Goal: Task Accomplishment & Management: Manage account settings

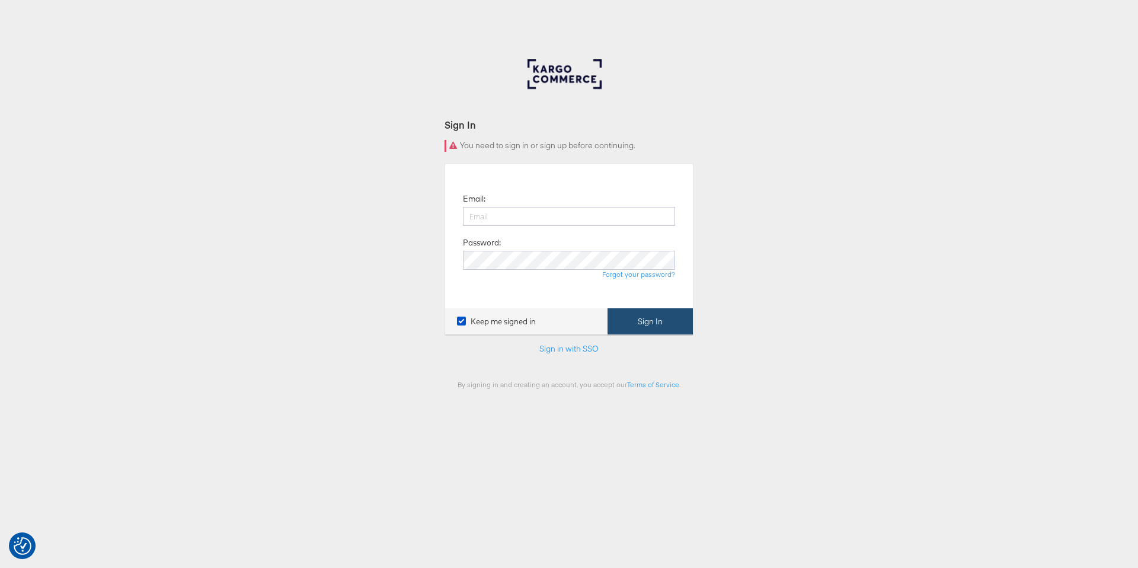
type input "[PERSON_NAME][EMAIL_ADDRESS][PERSON_NAME][DOMAIN_NAME]"
click at [630, 320] on button "Sign In" at bounding box center [650, 321] width 85 height 27
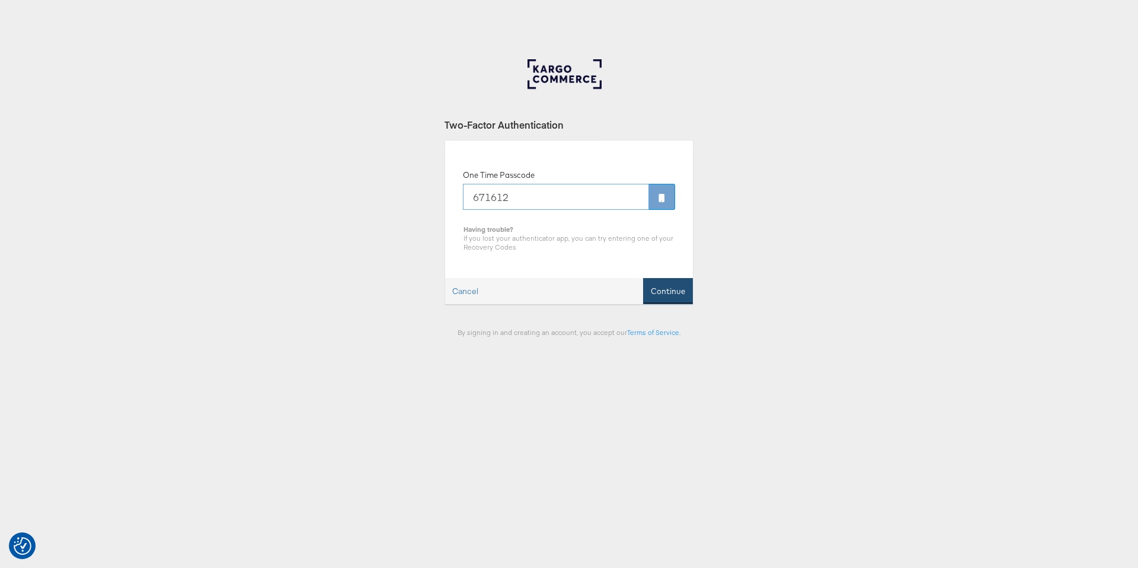
type input "671612"
click at [663, 286] on button "Continue" at bounding box center [668, 291] width 50 height 27
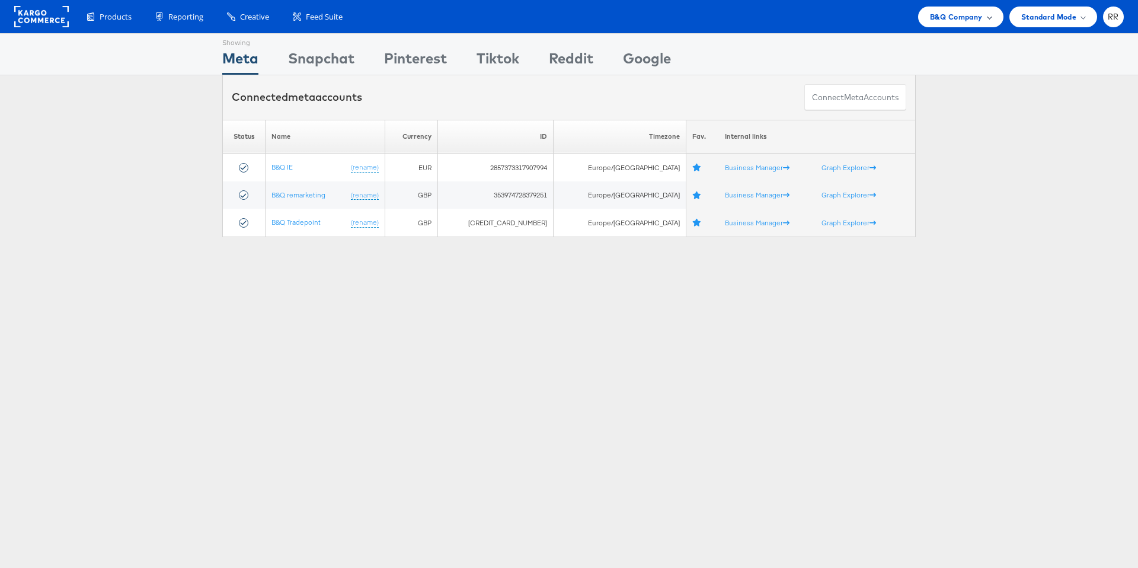
click at [956, 18] on span "B&Q Company" at bounding box center [956, 17] width 53 height 12
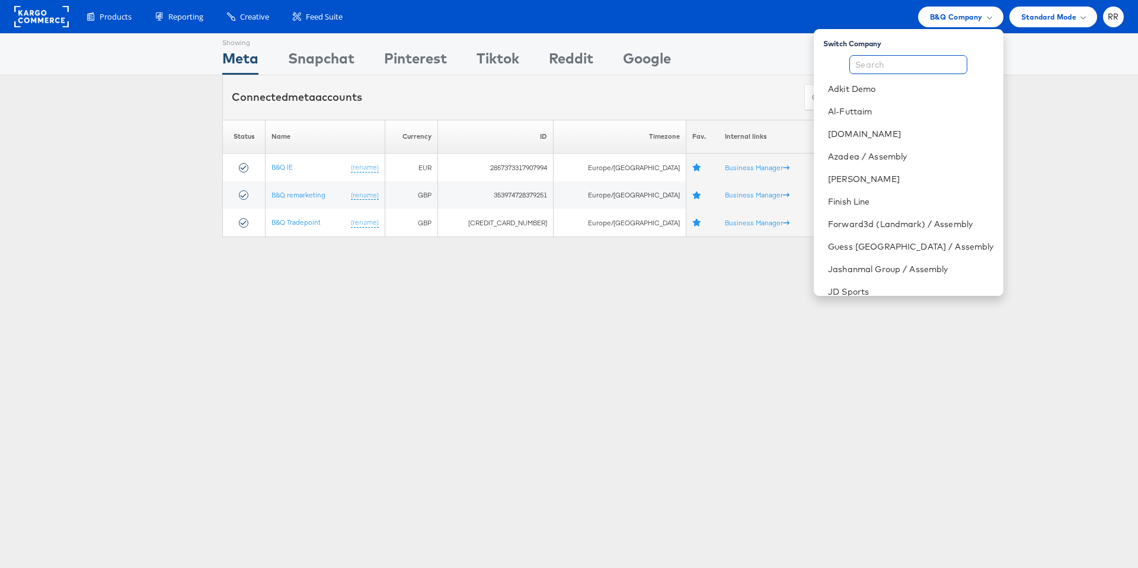
click at [937, 56] on input "text" at bounding box center [909, 64] width 118 height 19
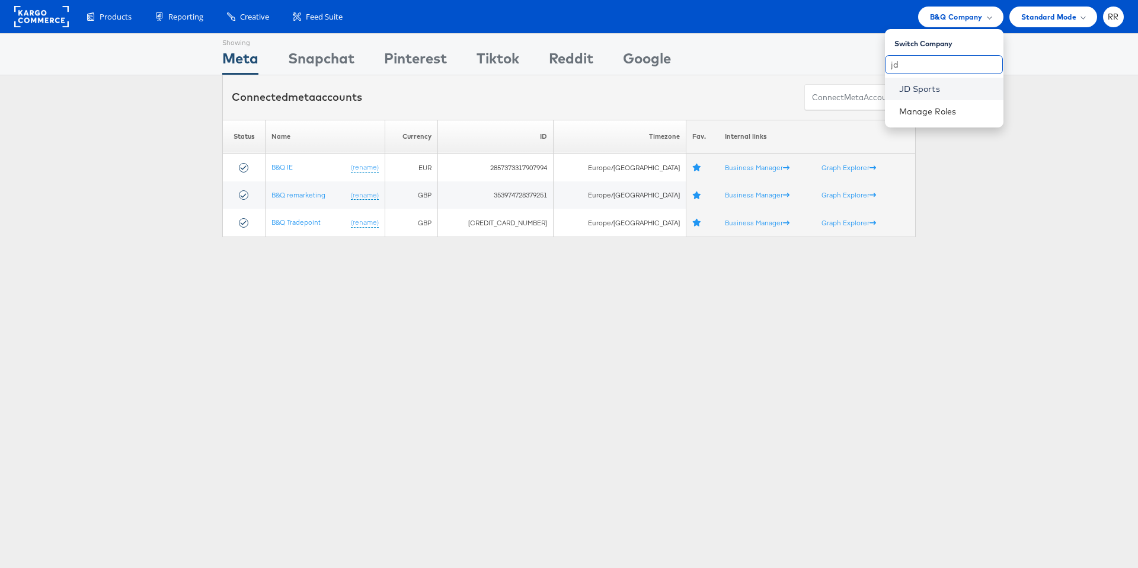
type input "jd"
click at [949, 90] on link "JD Sports" at bounding box center [946, 89] width 95 height 12
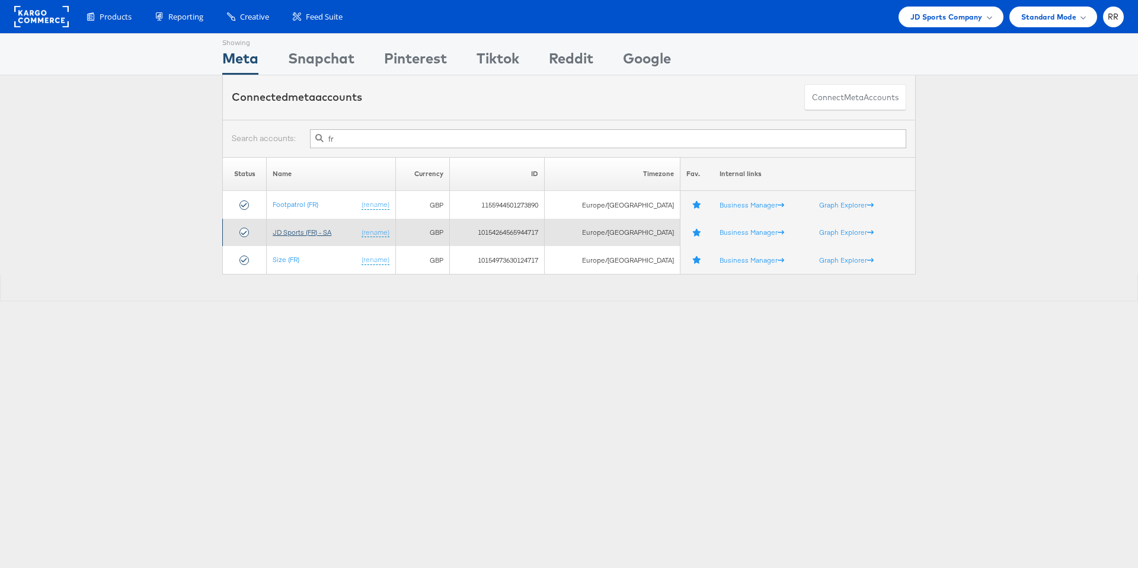
type input "fr"
click at [326, 230] on link "JD Sports (FR) - SA" at bounding box center [302, 232] width 59 height 9
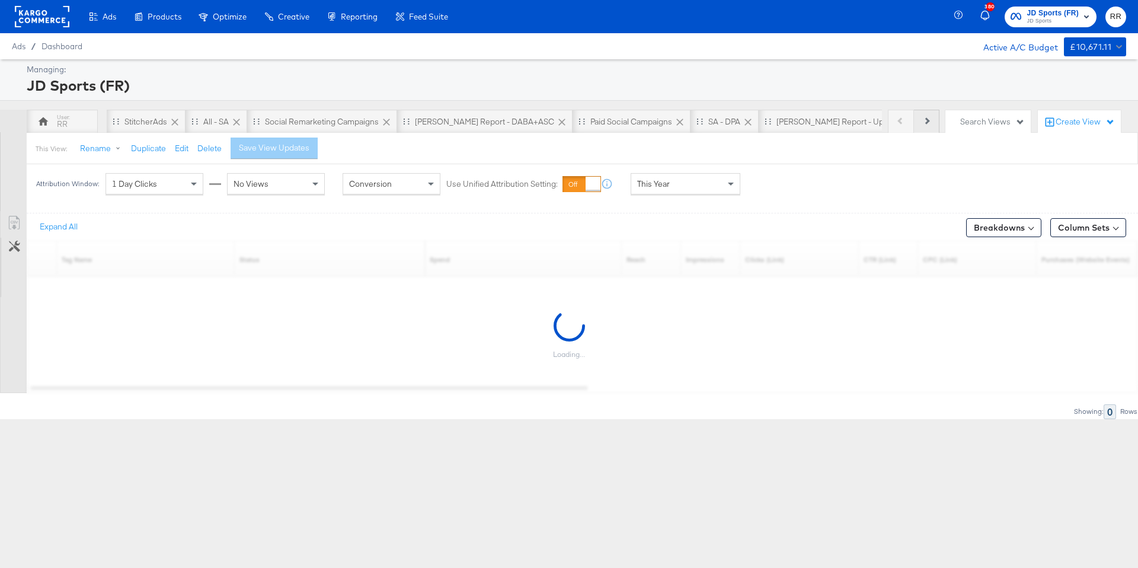
click at [928, 120] on icon at bounding box center [926, 120] width 7 height 7
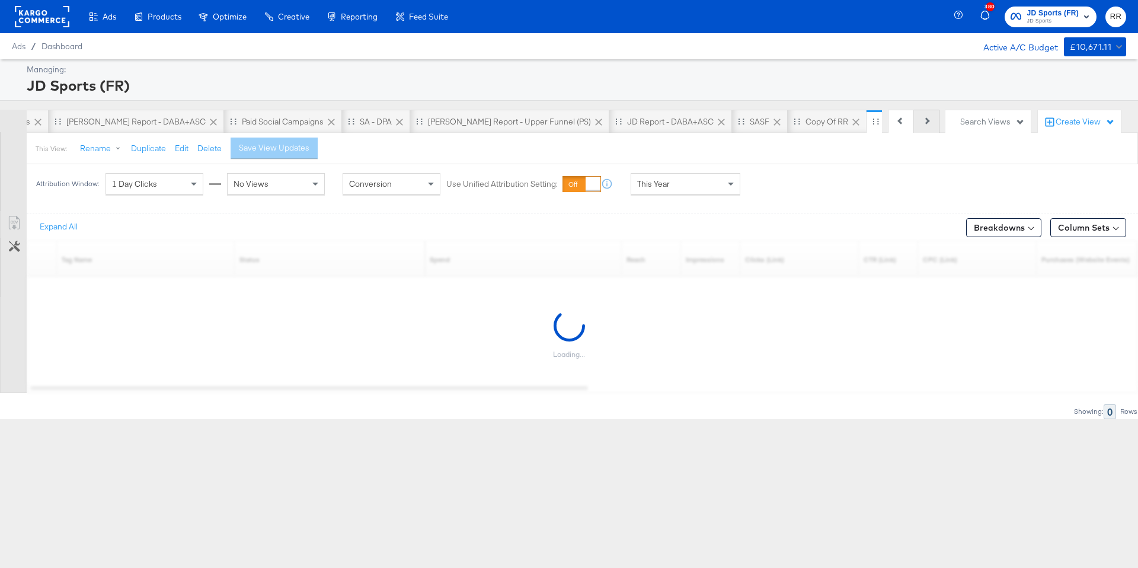
scroll to position [0, 404]
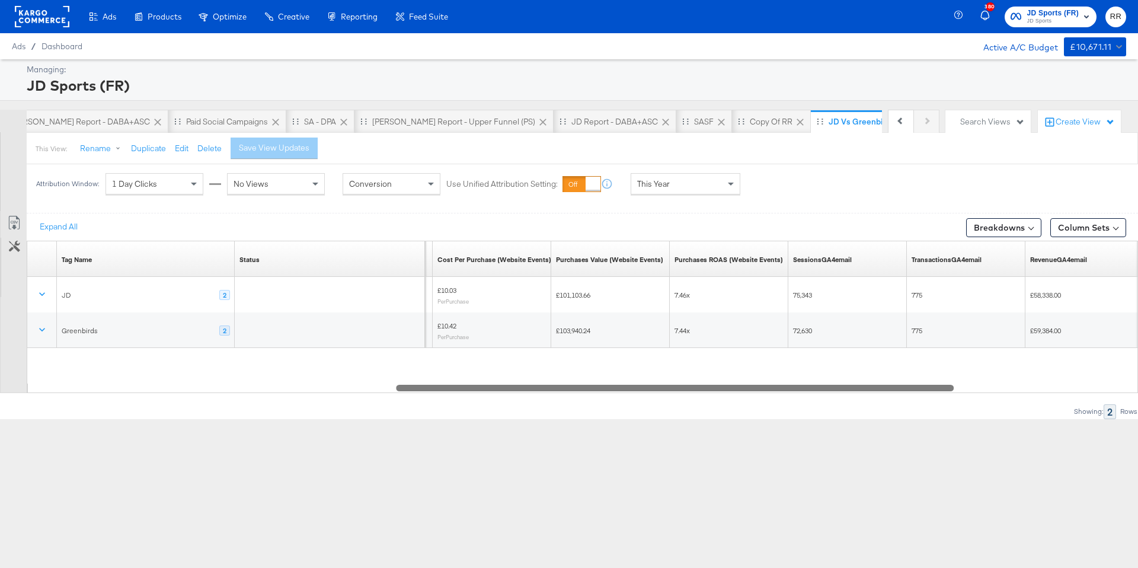
drag, startPoint x: 509, startPoint y: 388, endPoint x: 872, endPoint y: 398, distance: 363.0
click at [872, 398] on div "Expand All Breakdowns Column Sets Customize KPIs Export as CSV Tag Name Sorting…" at bounding box center [569, 316] width 1138 height 206
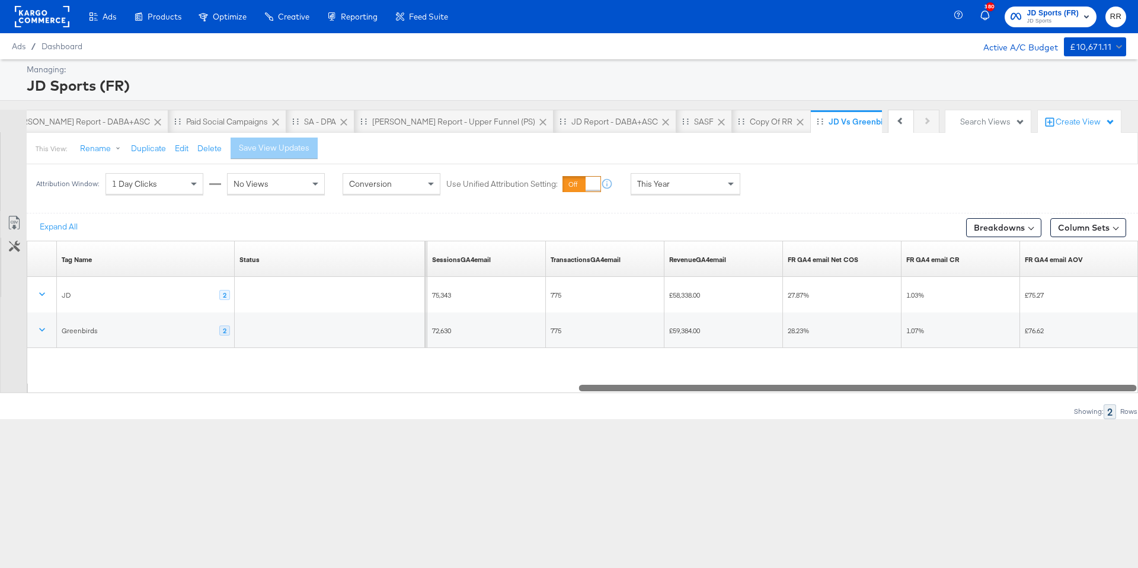
drag, startPoint x: 793, startPoint y: 390, endPoint x: 1060, endPoint y: 398, distance: 266.9
click at [1060, 398] on div "Expand All Breakdowns Column Sets Customize KPIs Export as CSV Tag Name Sorting…" at bounding box center [569, 316] width 1138 height 206
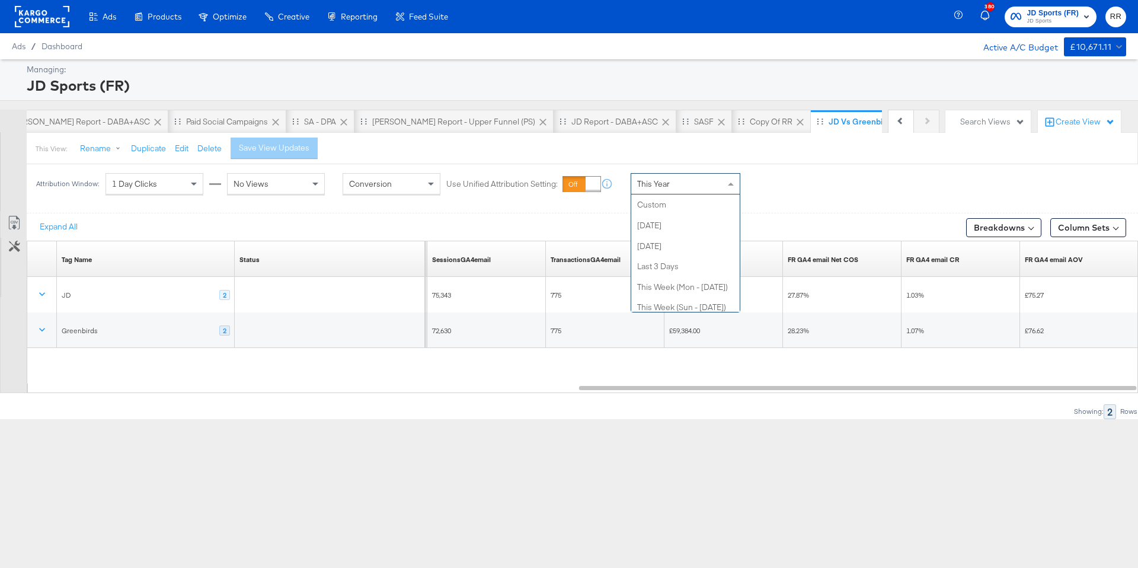
click at [677, 179] on div "This Year" at bounding box center [685, 184] width 109 height 20
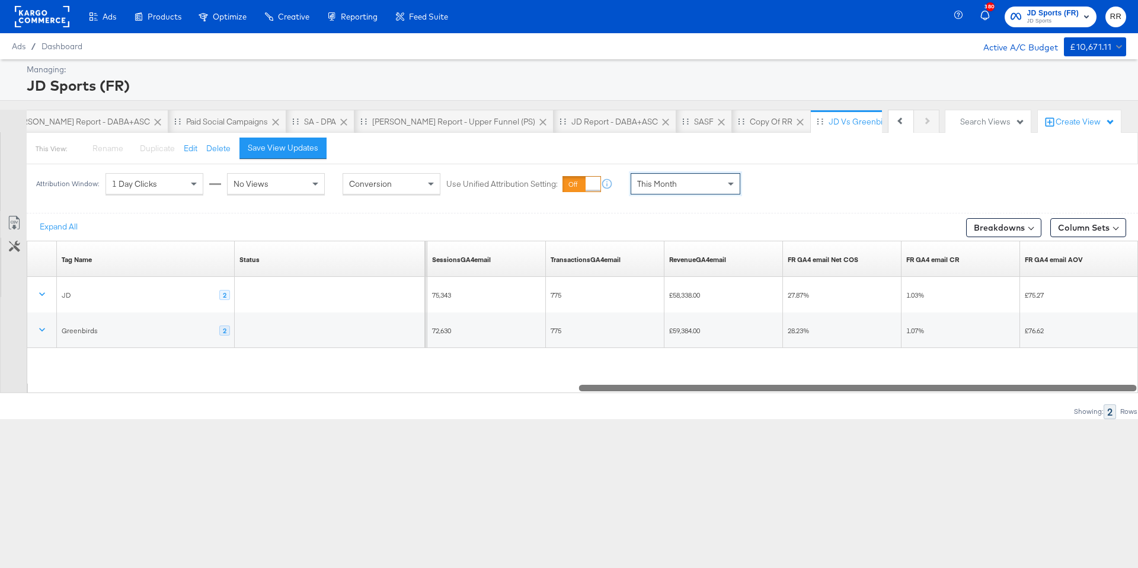
drag, startPoint x: 711, startPoint y: 392, endPoint x: 811, endPoint y: 409, distance: 101.0
click at [811, 409] on div "Expand All Breakdowns Column Sets Customize KPIs Export as CSV Tag Name Sorting…" at bounding box center [569, 316] width 1138 height 206
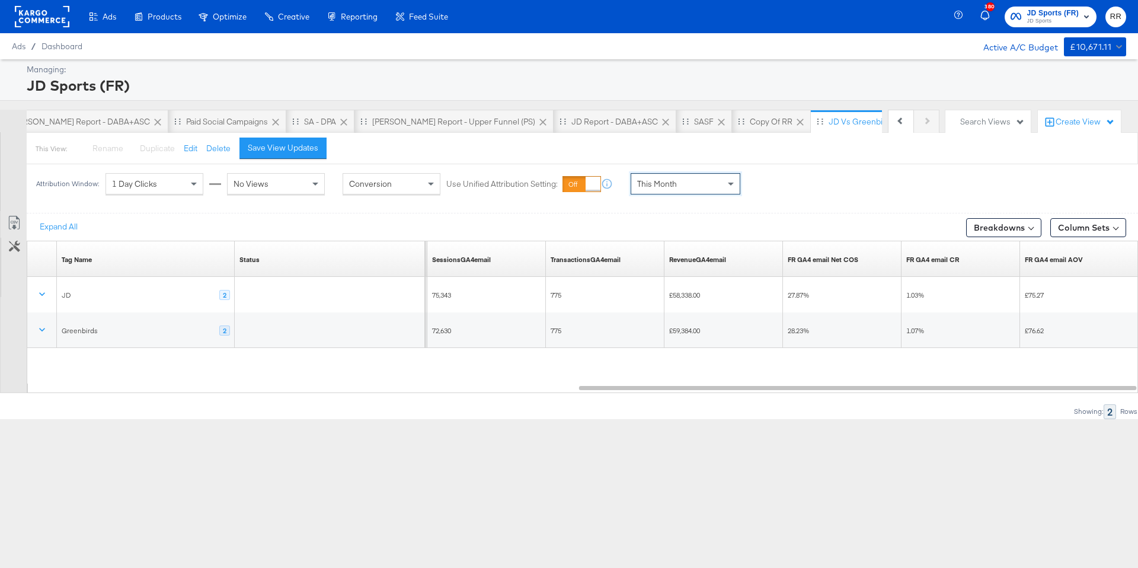
click at [1026, 29] on div "380 JD Sports (FR) JD Sports RR" at bounding box center [1049, 16] width 180 height 33
click at [1026, 21] on span "JD Sports (FR) JD Sports" at bounding box center [1051, 16] width 81 height 19
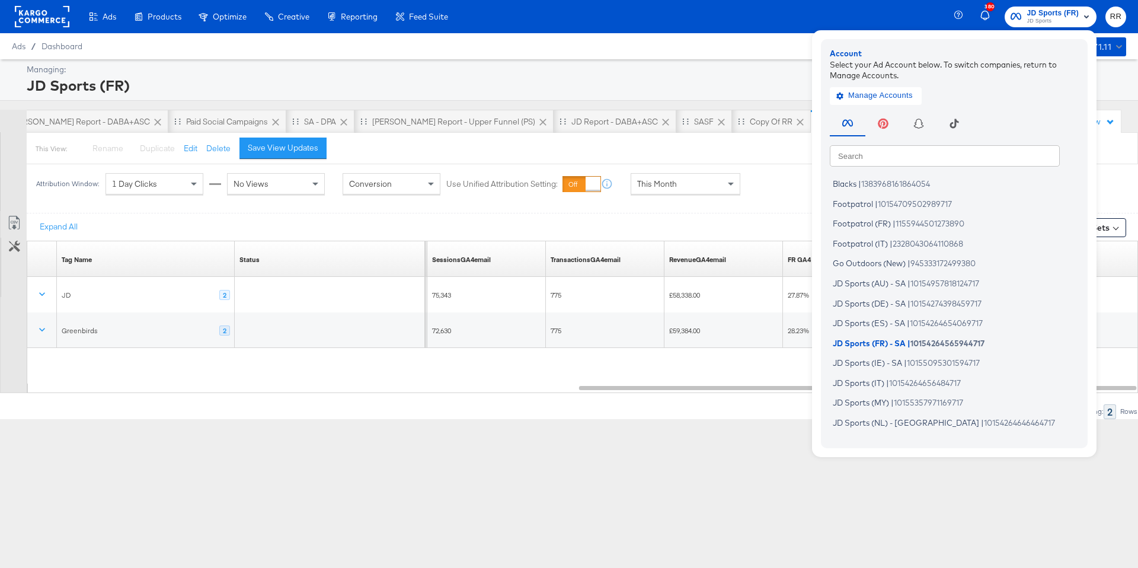
click at [894, 155] on input "text" at bounding box center [945, 155] width 230 height 21
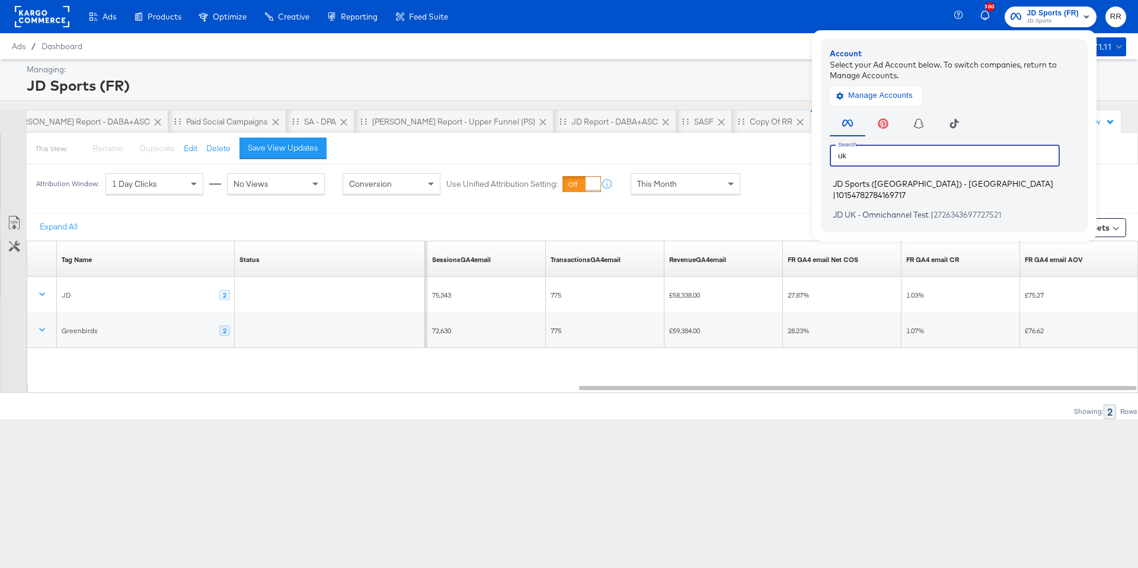
type input "uk"
click at [905, 182] on span "JD Sports (UK) - SA" at bounding box center [943, 183] width 221 height 9
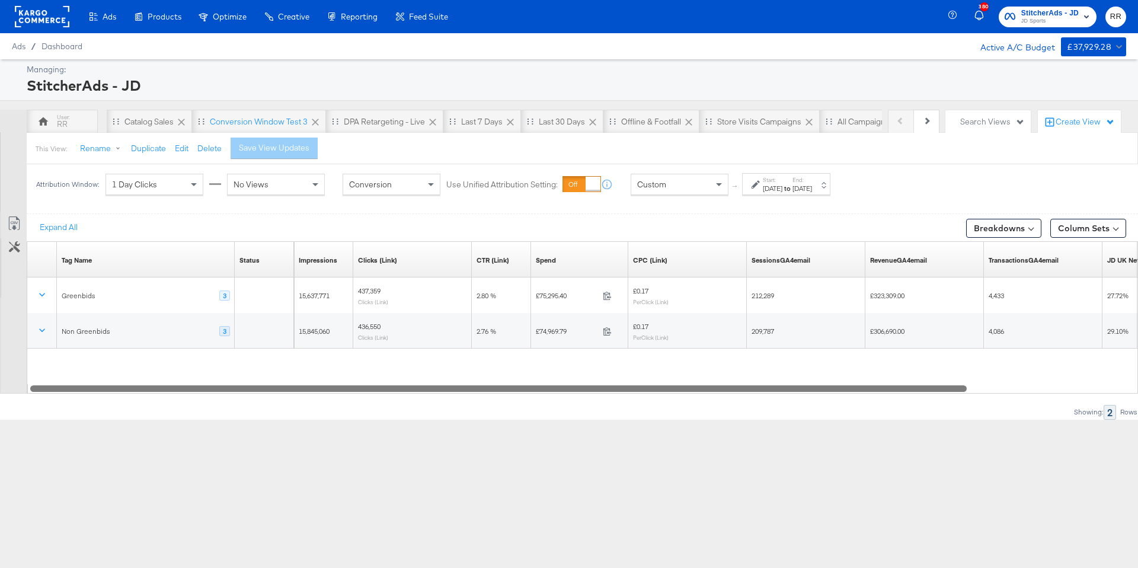
drag, startPoint x: 546, startPoint y: 387, endPoint x: 428, endPoint y: 380, distance: 118.8
click at [428, 380] on div "Tag Name Sorting Unavailable Status Sorting Unavailable Impressions Sorting Una…" at bounding box center [583, 317] width 1112 height 152
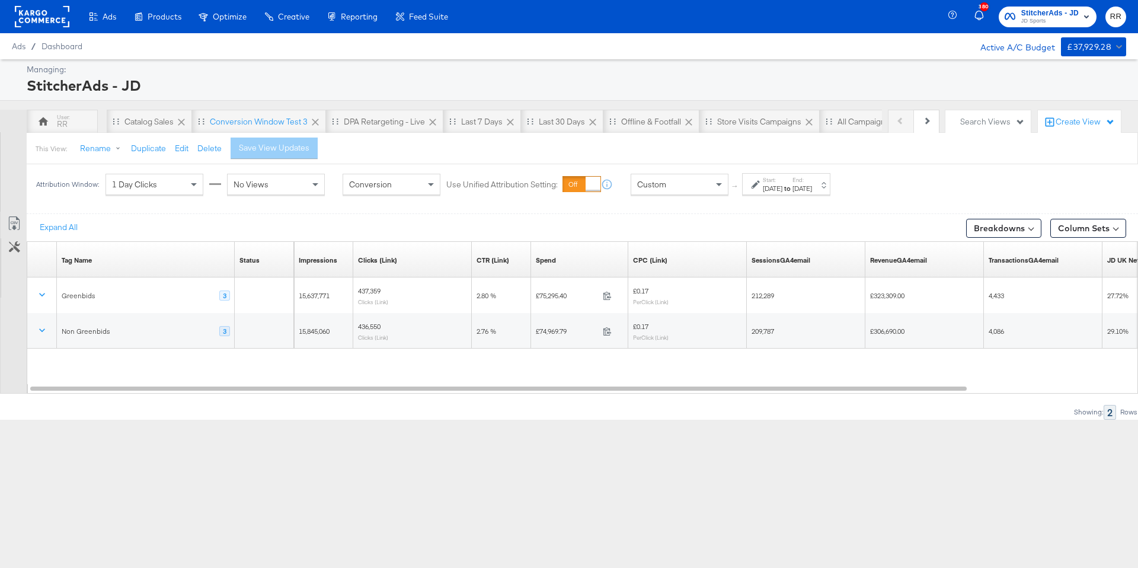
click at [812, 187] on div "Aug 19th 2025" at bounding box center [803, 188] width 20 height 9
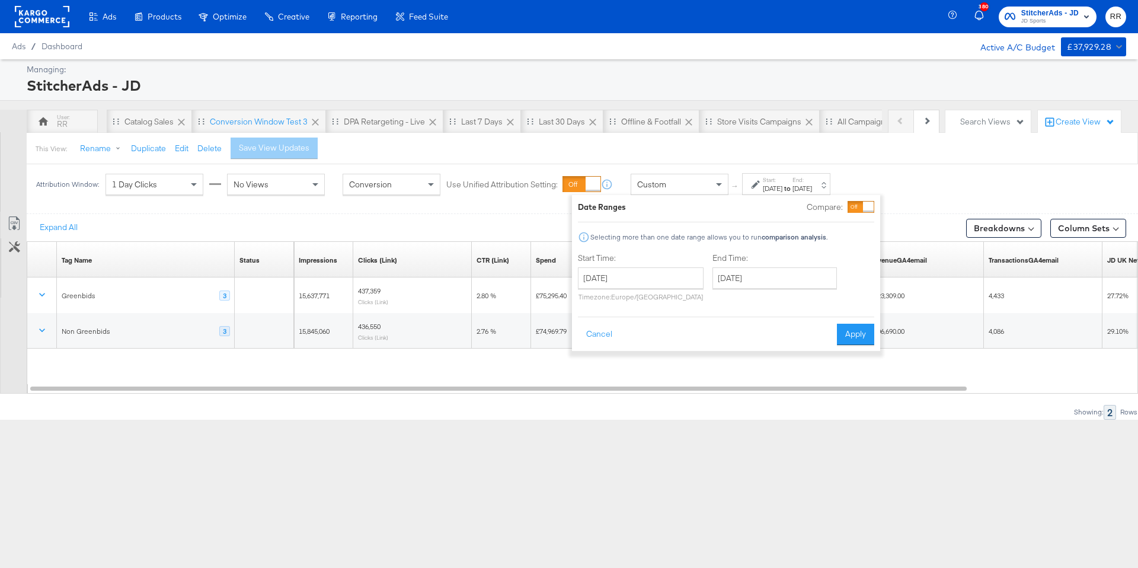
click at [697, 191] on div "Custom" at bounding box center [679, 184] width 97 height 20
click at [751, 182] on div "Start: Aug 6th 2025 to End: Aug 19th 2025" at bounding box center [786, 184] width 88 height 22
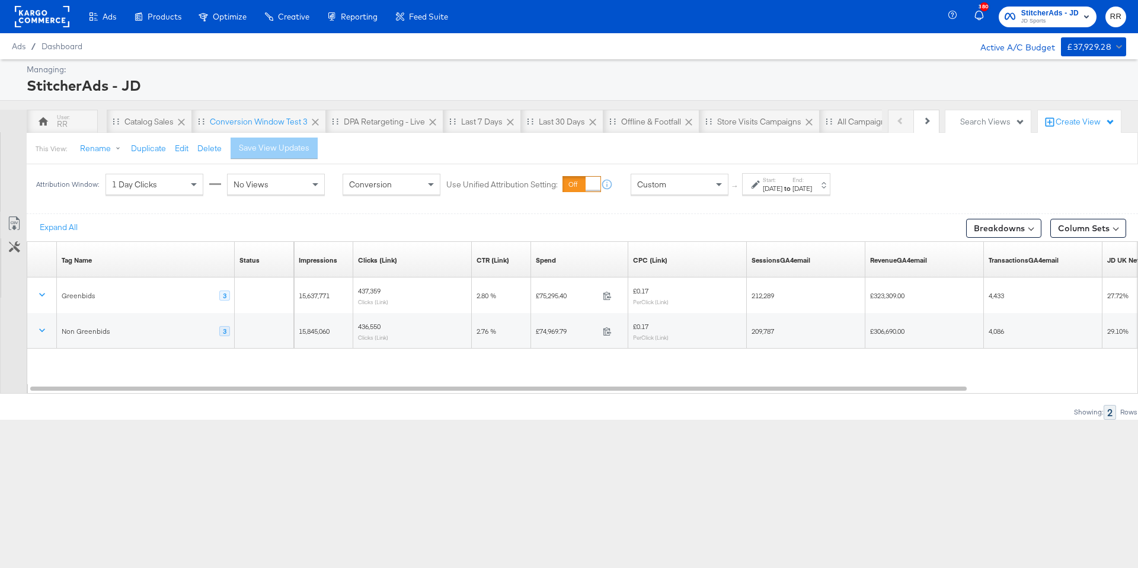
click at [751, 182] on div "Start: Aug 6th 2025 to End: Aug 19th 2025" at bounding box center [786, 184] width 88 height 22
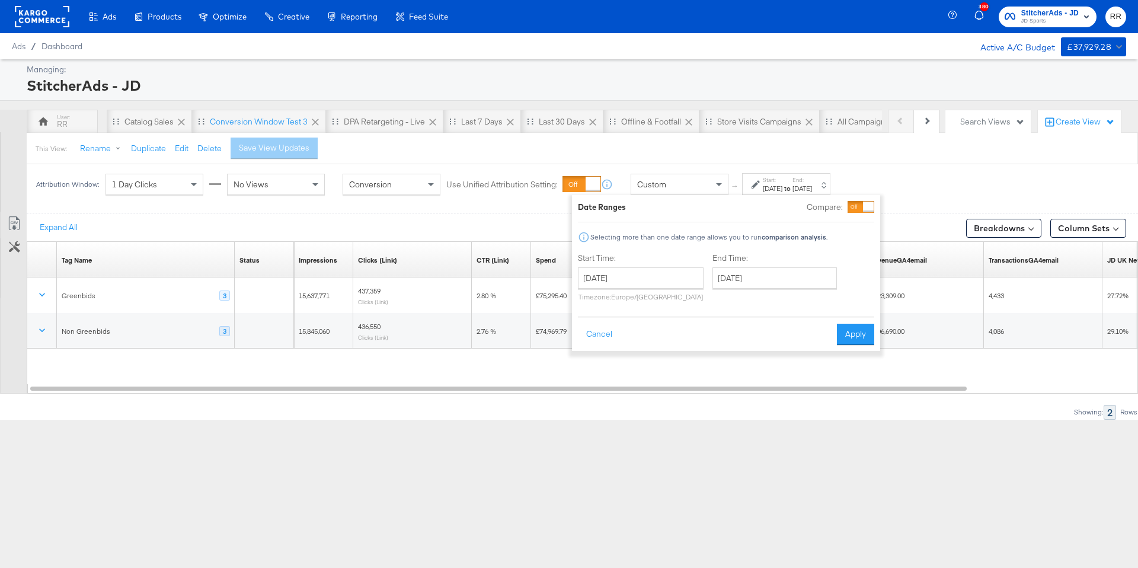
click at [712, 178] on div "Custom" at bounding box center [679, 184] width 97 height 20
click at [604, 331] on button "Cancel" at bounding box center [599, 334] width 43 height 21
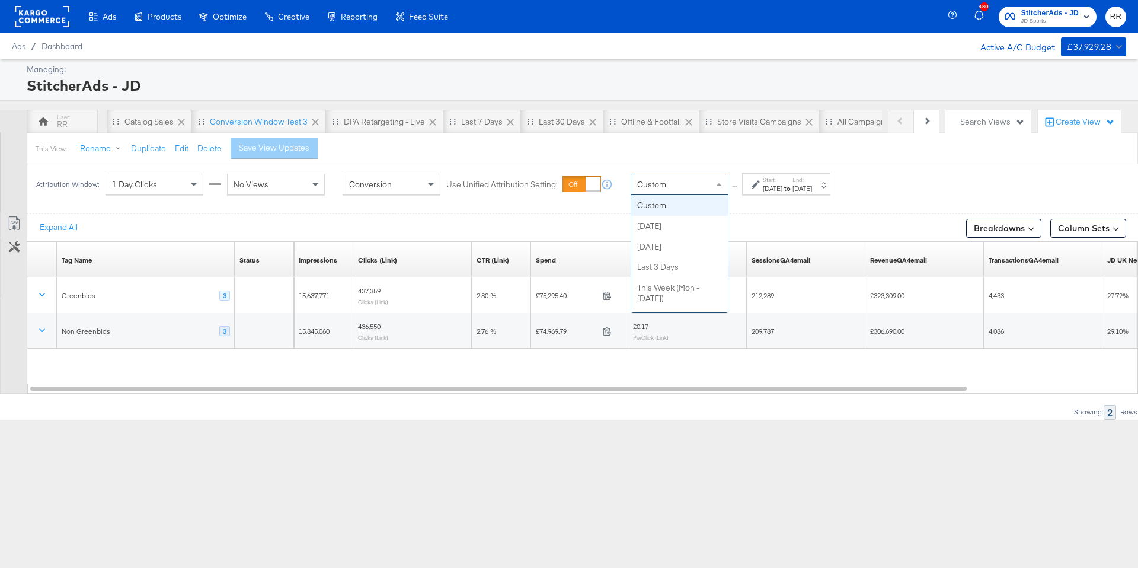
click at [707, 177] on div "Custom" at bounding box center [679, 184] width 97 height 20
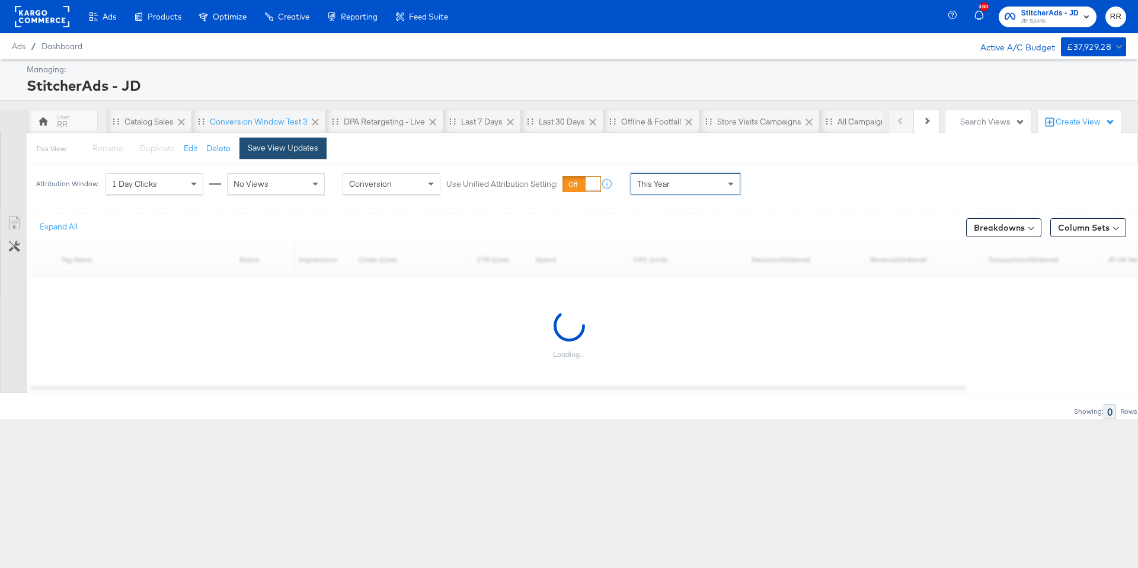
click at [283, 155] on button "Save View Updates" at bounding box center [283, 148] width 87 height 21
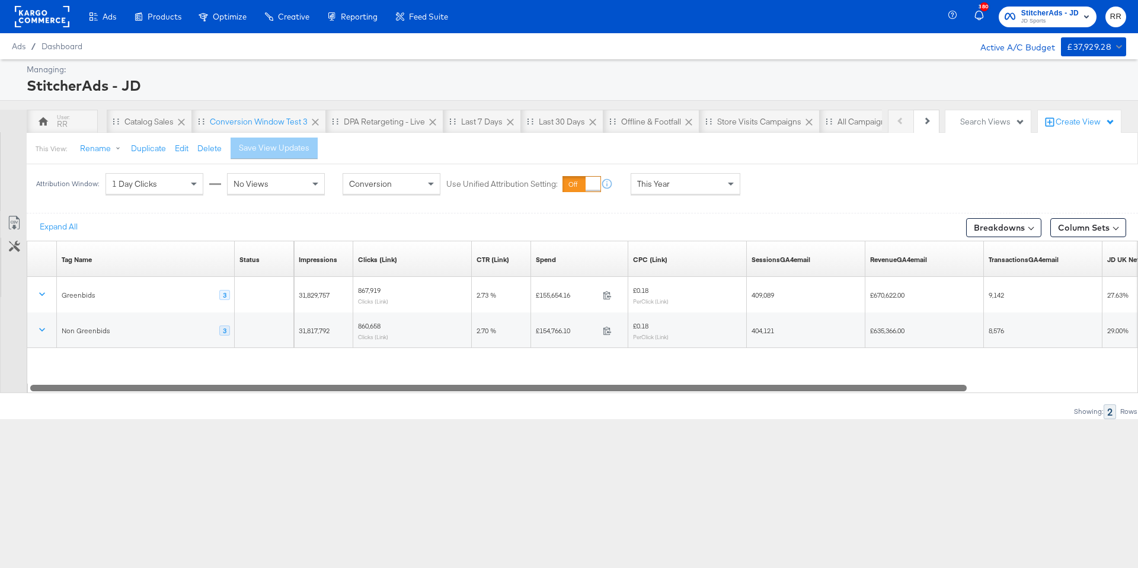
drag, startPoint x: 569, startPoint y: 385, endPoint x: 455, endPoint y: 385, distance: 114.4
click at [455, 385] on div at bounding box center [498, 387] width 937 height 10
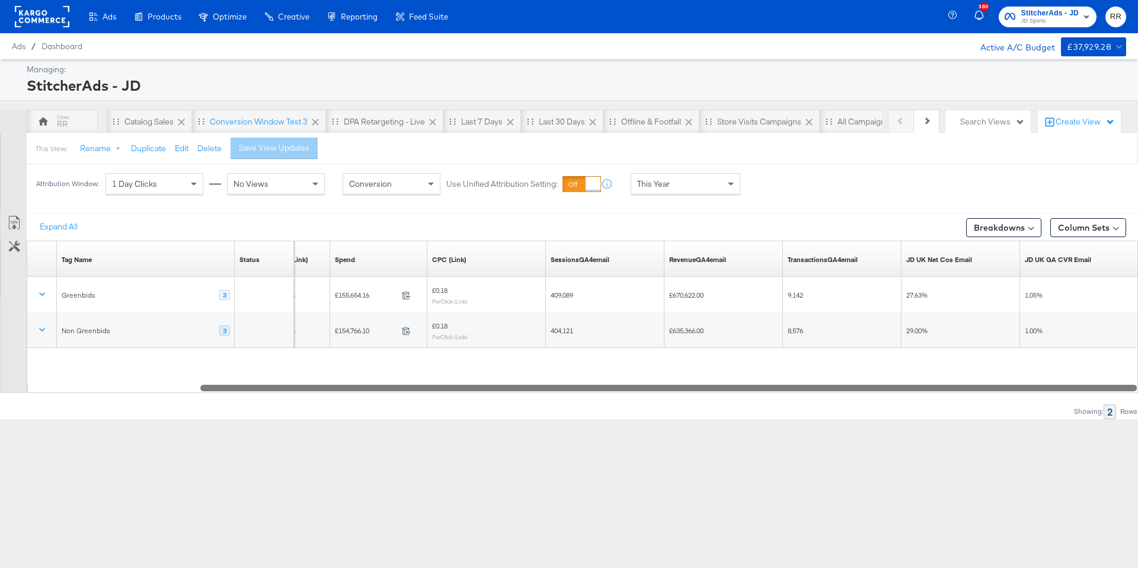
drag, startPoint x: 455, startPoint y: 385, endPoint x: 713, endPoint y: 372, distance: 258.8
click at [713, 372] on div "Tag Name Sorting Unavailable Status Sorting Unavailable CTR (Link) Sorting Unav…" at bounding box center [583, 317] width 1112 height 152
drag, startPoint x: 806, startPoint y: 385, endPoint x: 795, endPoint y: 385, distance: 11.9
click at [795, 385] on div at bounding box center [657, 387] width 937 height 10
drag, startPoint x: 795, startPoint y: 385, endPoint x: 818, endPoint y: 385, distance: 23.1
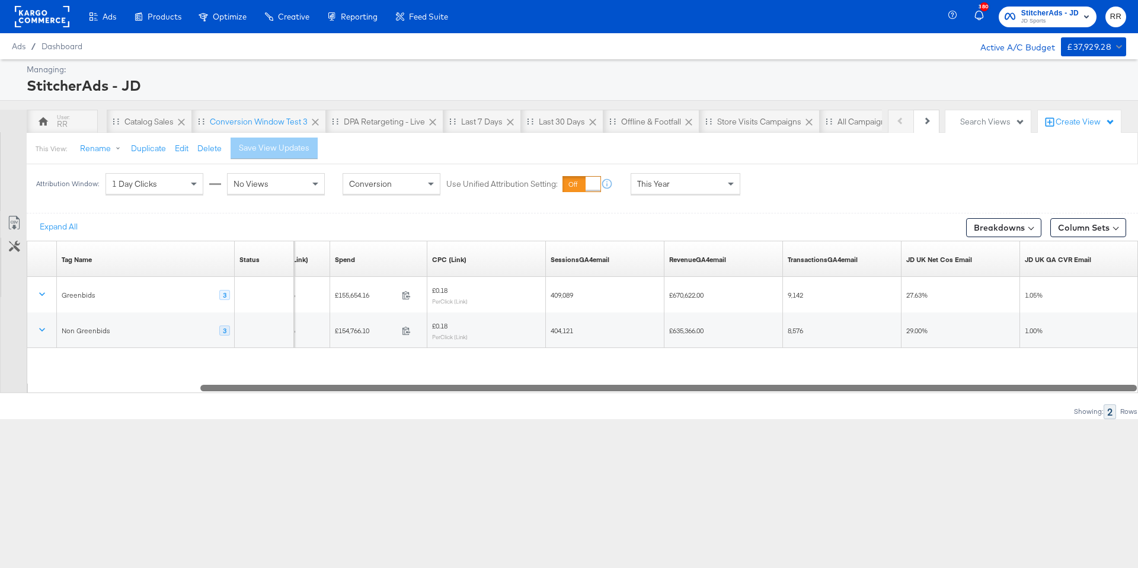
click at [818, 385] on div at bounding box center [668, 387] width 937 height 10
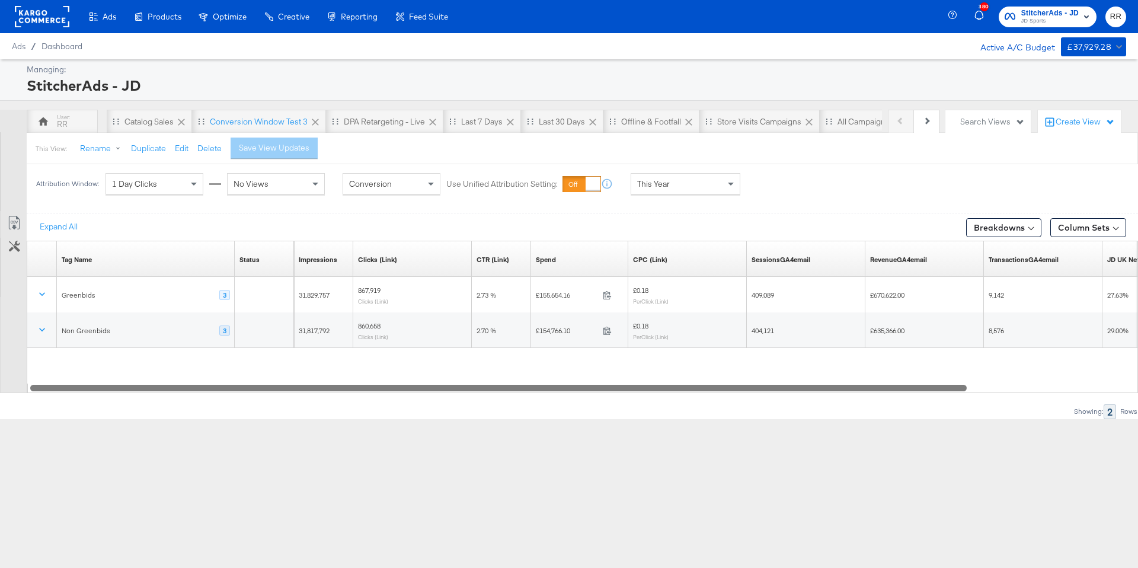
drag, startPoint x: 818, startPoint y: 385, endPoint x: 548, endPoint y: 381, distance: 269.2
click at [548, 381] on div "Tag Name Sorting Unavailable Status Sorting Unavailable Impressions Sorting Una…" at bounding box center [583, 317] width 1112 height 152
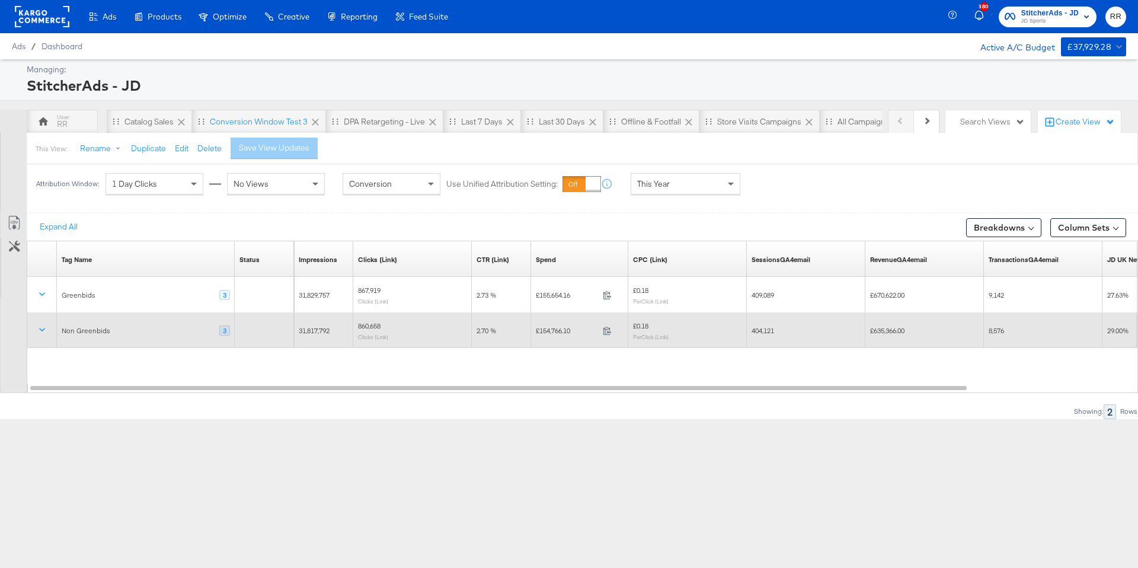
click at [97, 330] on div "Non Greenbids" at bounding box center [86, 330] width 49 height 9
click at [37, 328] on icon at bounding box center [42, 330] width 12 height 12
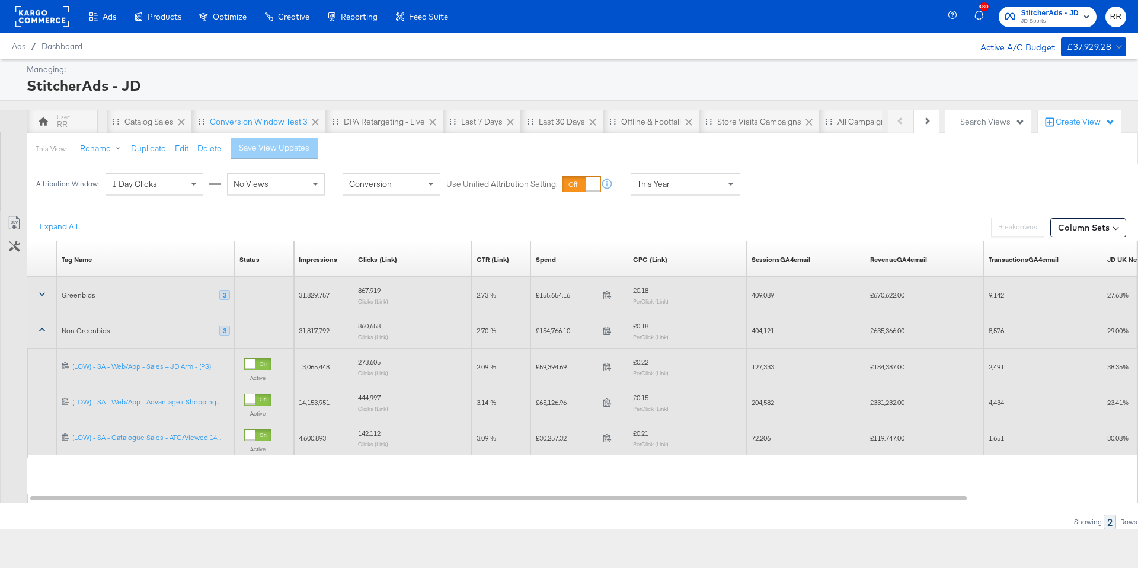
click at [44, 298] on icon at bounding box center [42, 294] width 12 height 12
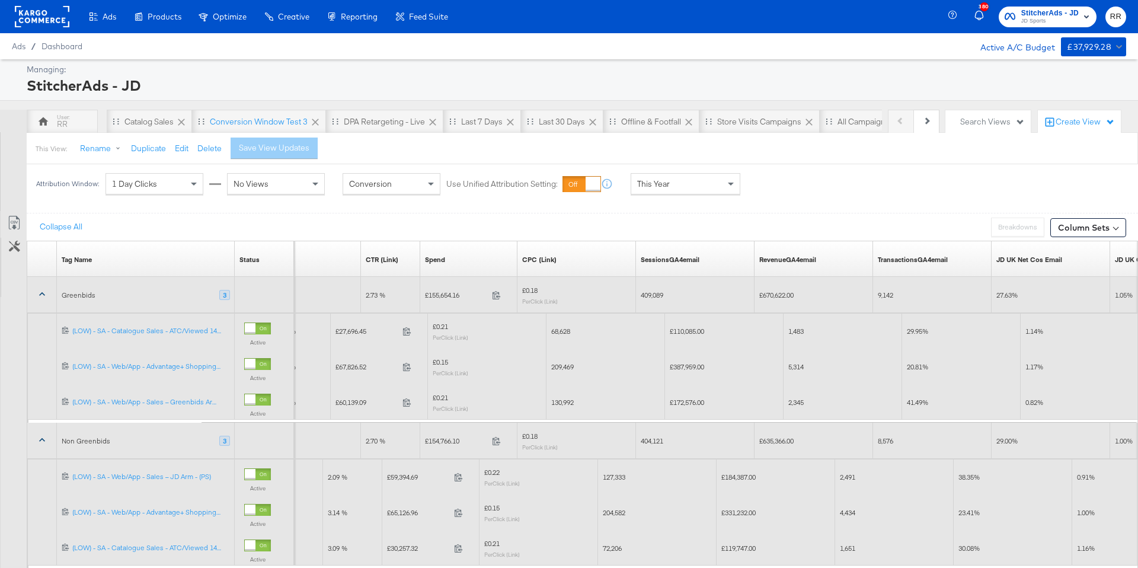
click at [180, 294] on div "Greenbids 3" at bounding box center [146, 295] width 168 height 11
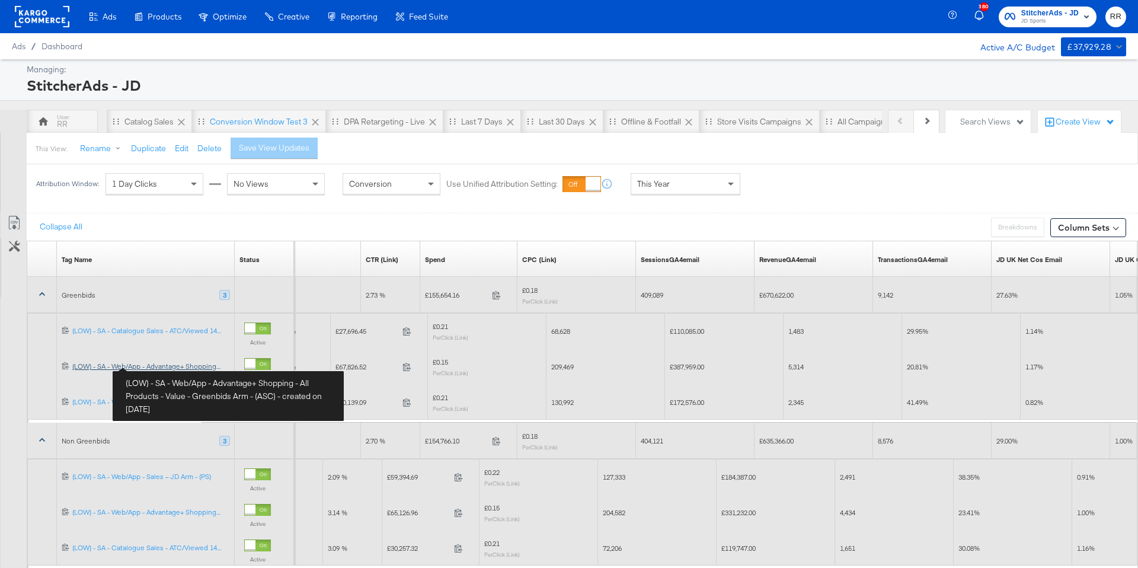
click at [136, 366] on link "(LOW) - SA - Web/App - Advantage+ Shopping - All Products - Value - Greenbids A…" at bounding box center [151, 367] width 158 height 10
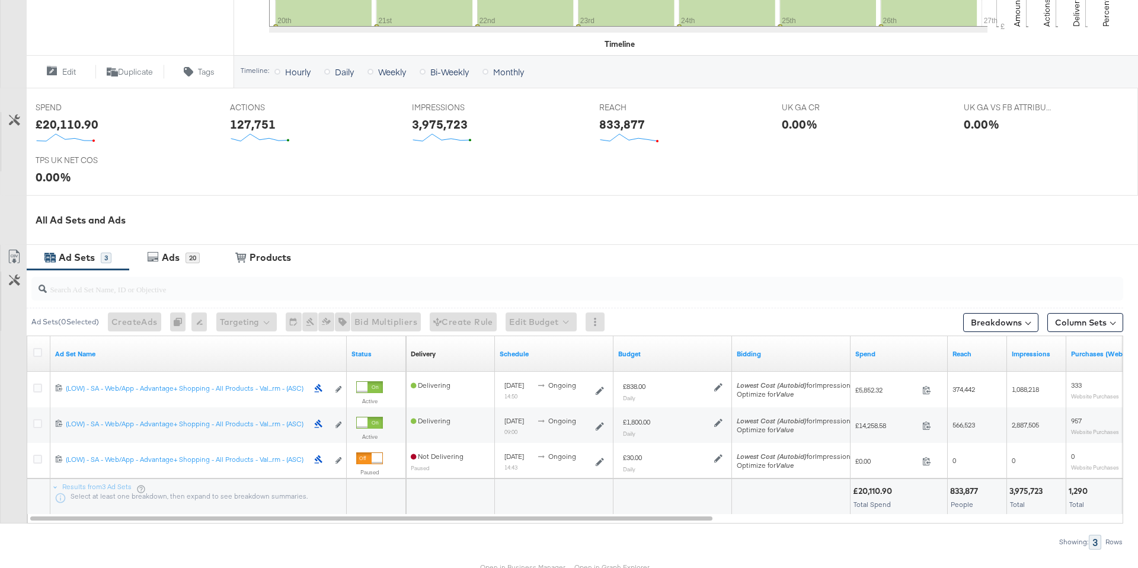
scroll to position [477, 0]
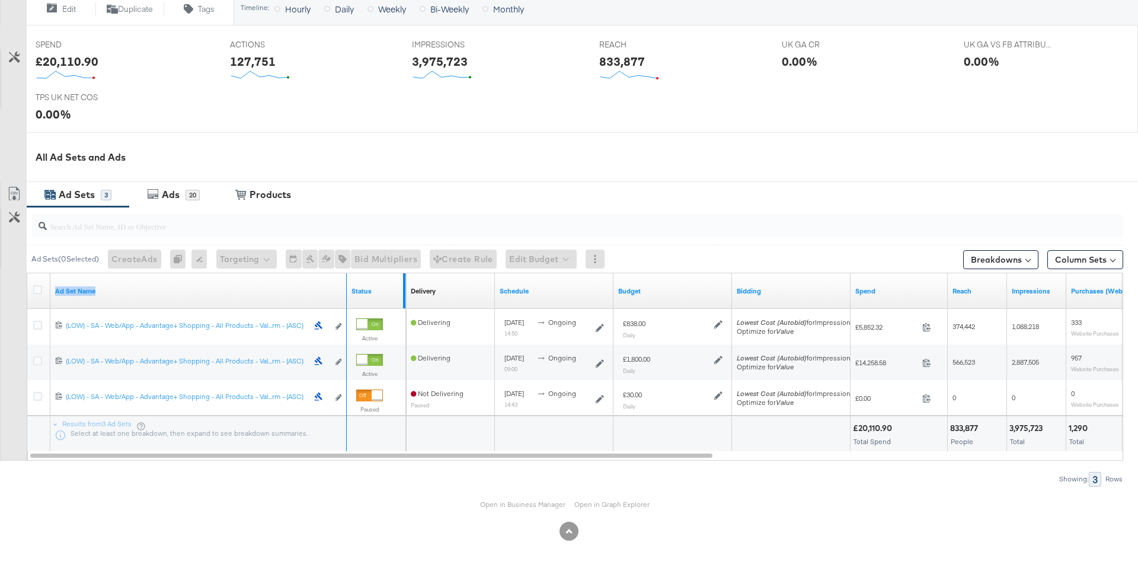
drag, startPoint x: 344, startPoint y: 288, endPoint x: 403, endPoint y: 281, distance: 58.5
click at [403, 281] on div "Ad Set Name Status" at bounding box center [216, 291] width 379 height 36
drag, startPoint x: 346, startPoint y: 298, endPoint x: 388, endPoint y: 296, distance: 42.8
click at [388, 296] on div "Ad Set Name Status" at bounding box center [216, 291] width 379 height 36
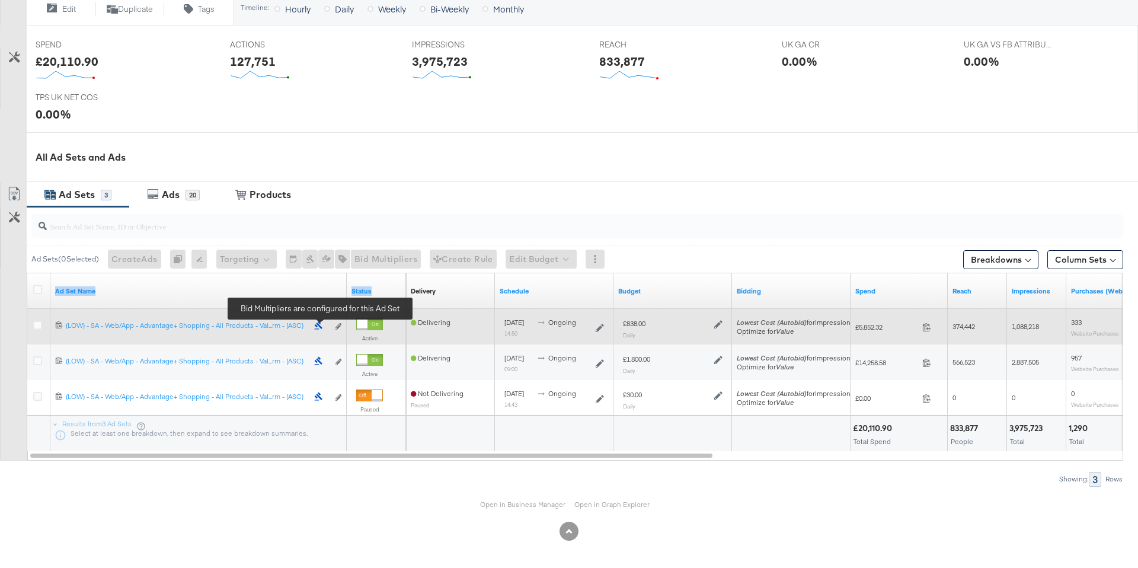
click at [317, 327] on icon at bounding box center [318, 325] width 9 height 9
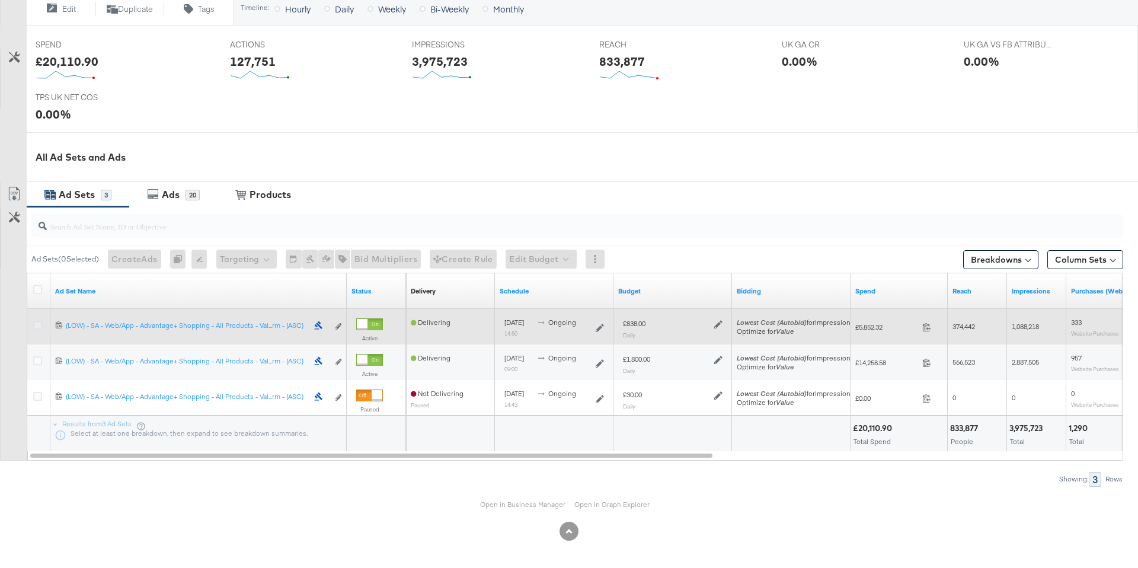
click at [35, 322] on icon at bounding box center [37, 325] width 9 height 9
click at [0, 0] on input "checkbox" at bounding box center [0, 0] width 0 height 0
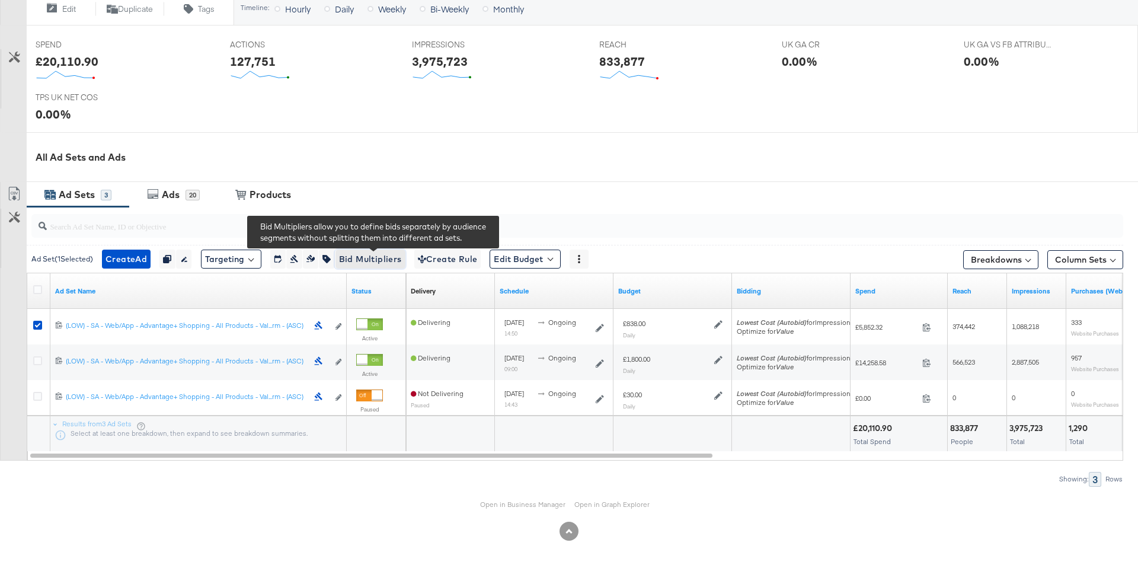
click at [376, 260] on span "Bid Multipliers" at bounding box center [370, 259] width 63 height 15
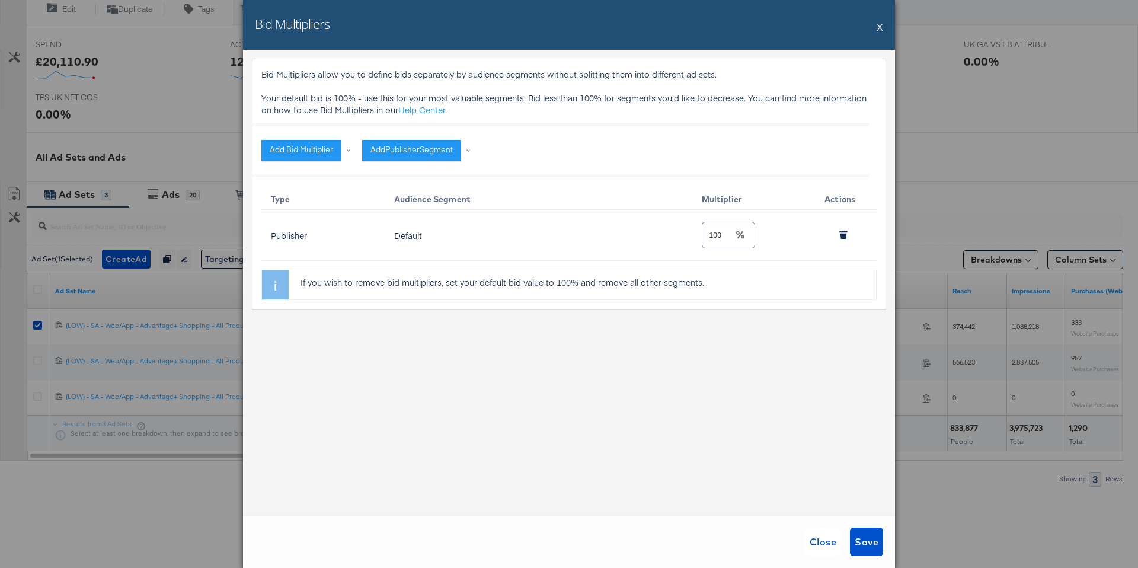
click at [881, 20] on button "X" at bounding box center [880, 27] width 7 height 24
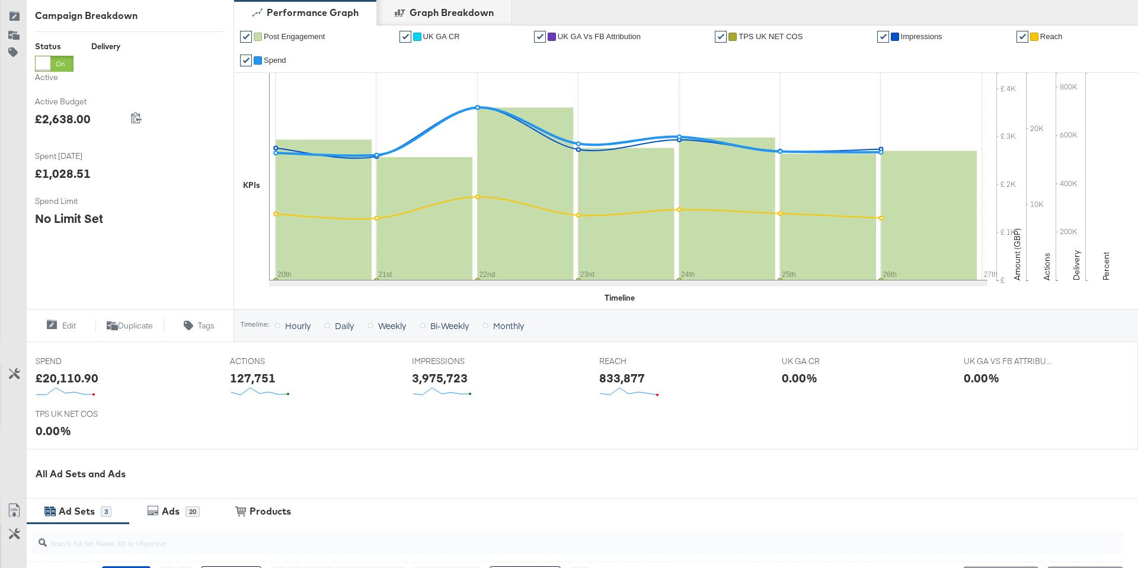
scroll to position [0, 0]
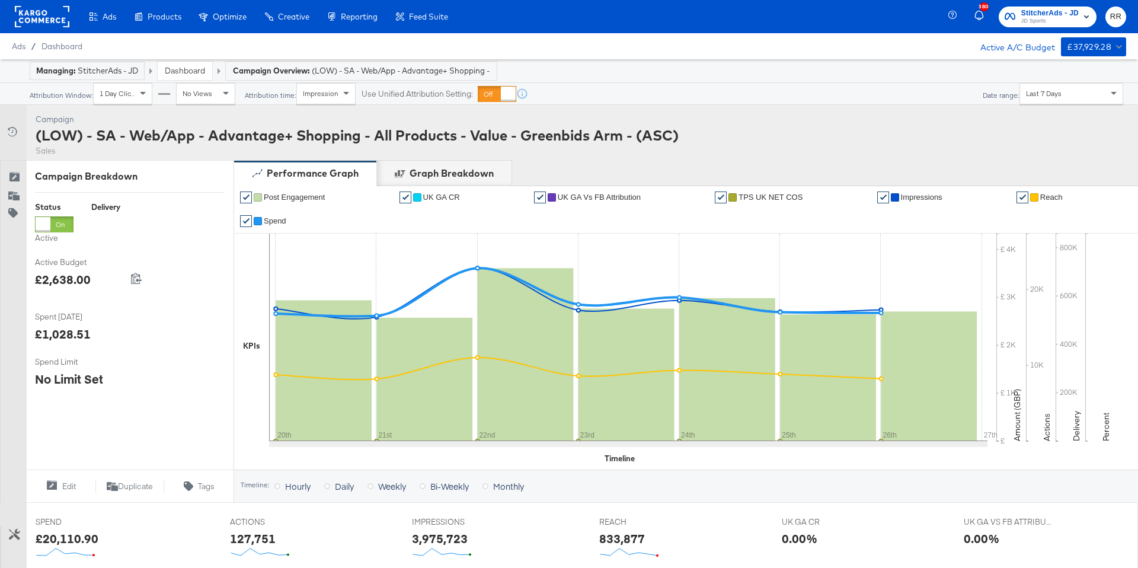
click at [36, 10] on rect at bounding box center [42, 16] width 55 height 21
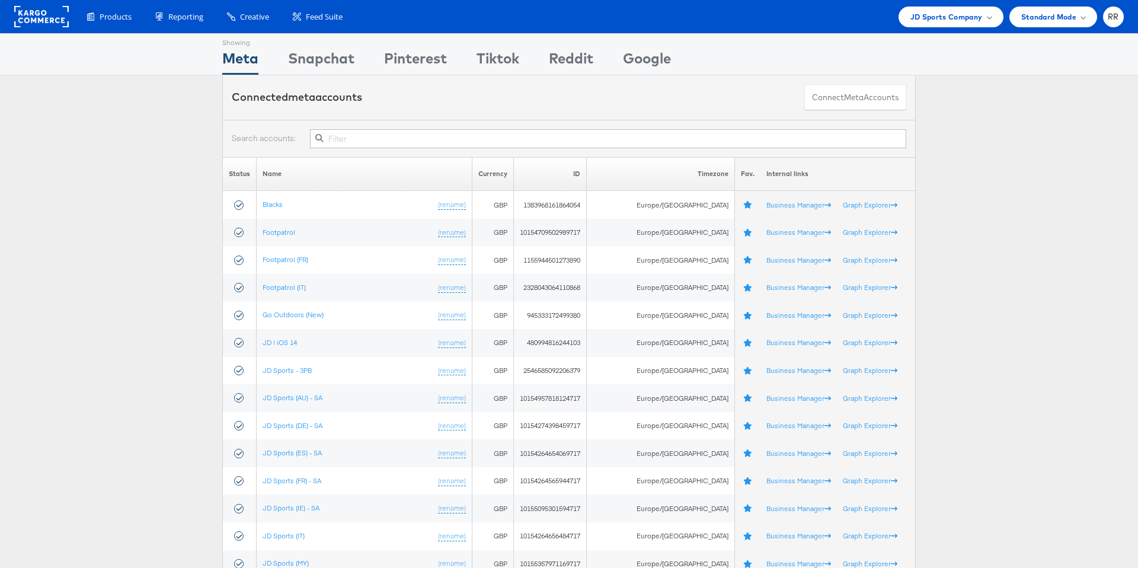
click at [27, 11] on rect at bounding box center [41, 16] width 55 height 21
click at [924, 16] on span "JD Sports Company" at bounding box center [947, 17] width 72 height 12
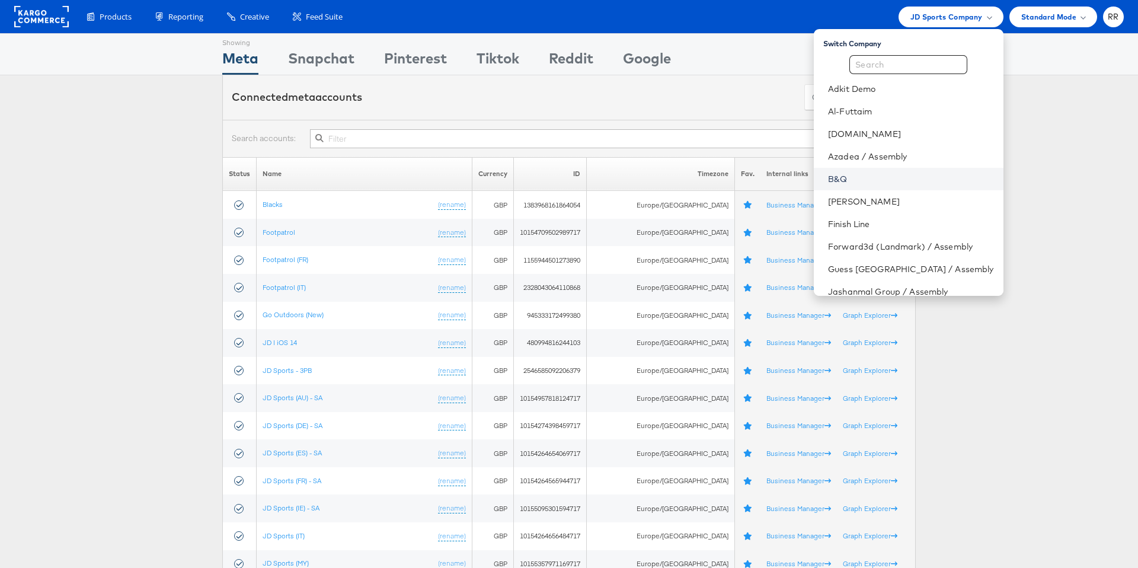
click at [901, 184] on li "B&Q" at bounding box center [908, 179] width 189 height 23
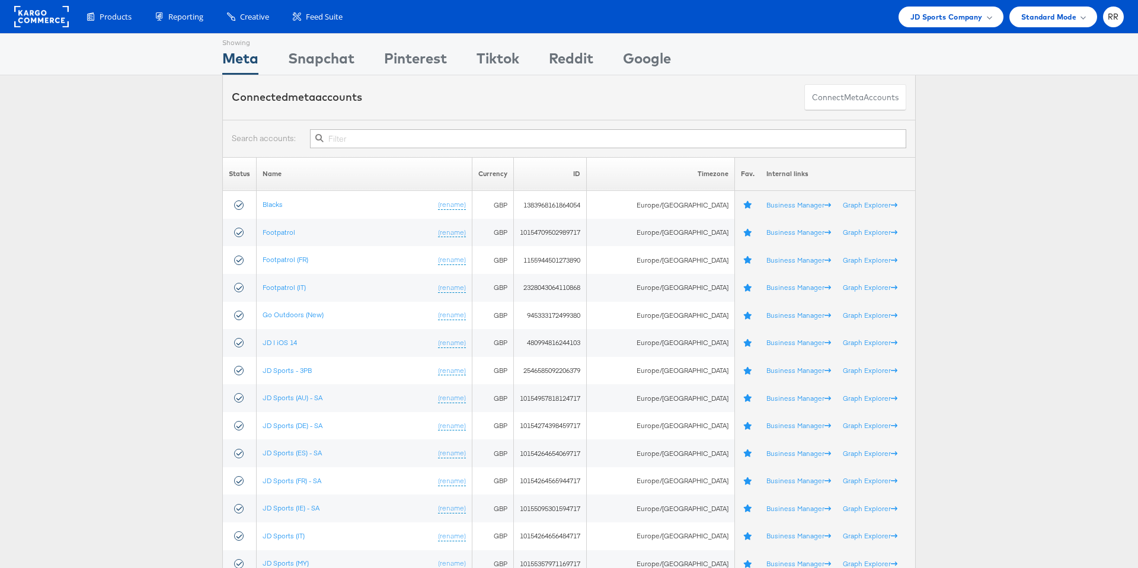
click at [51, 17] on rect at bounding box center [41, 16] width 55 height 21
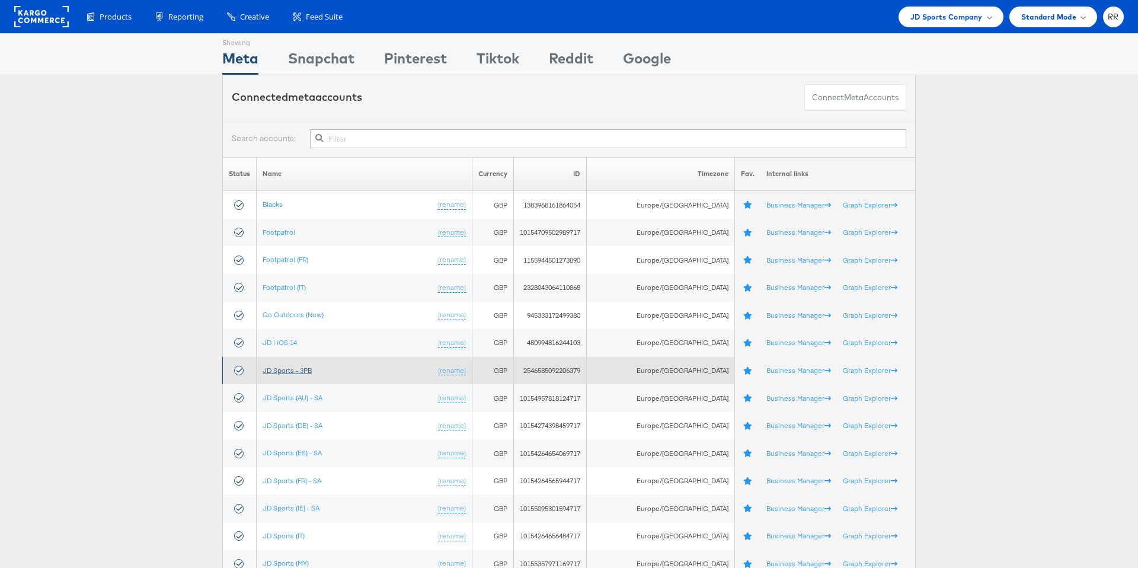
click at [299, 371] on link "JD Sports - 3PB" at bounding box center [287, 370] width 49 height 9
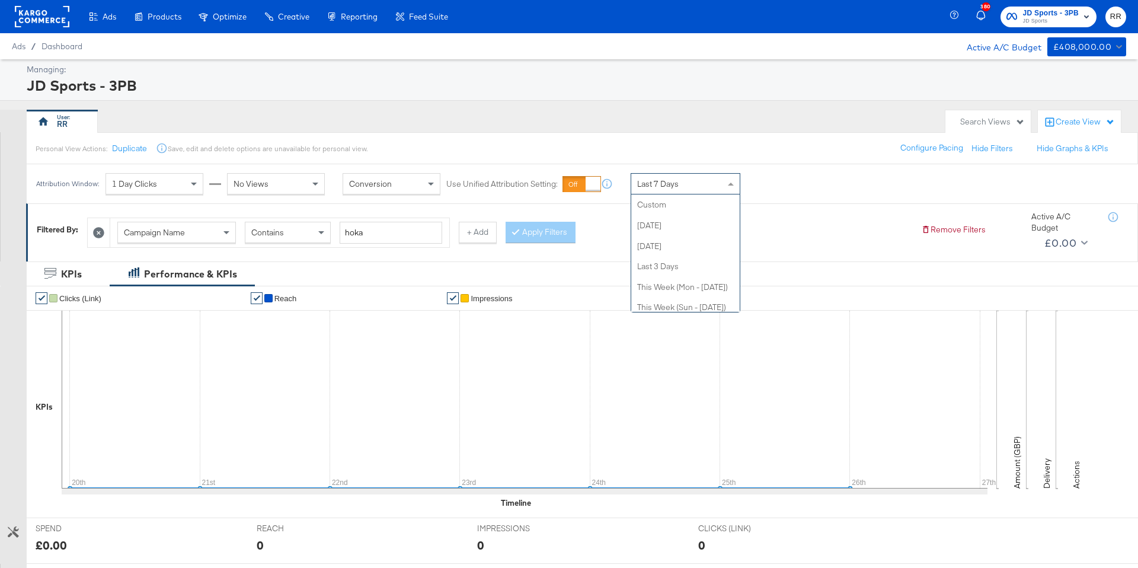
click at [657, 181] on span "Last 7 Days" at bounding box center [658, 183] width 42 height 11
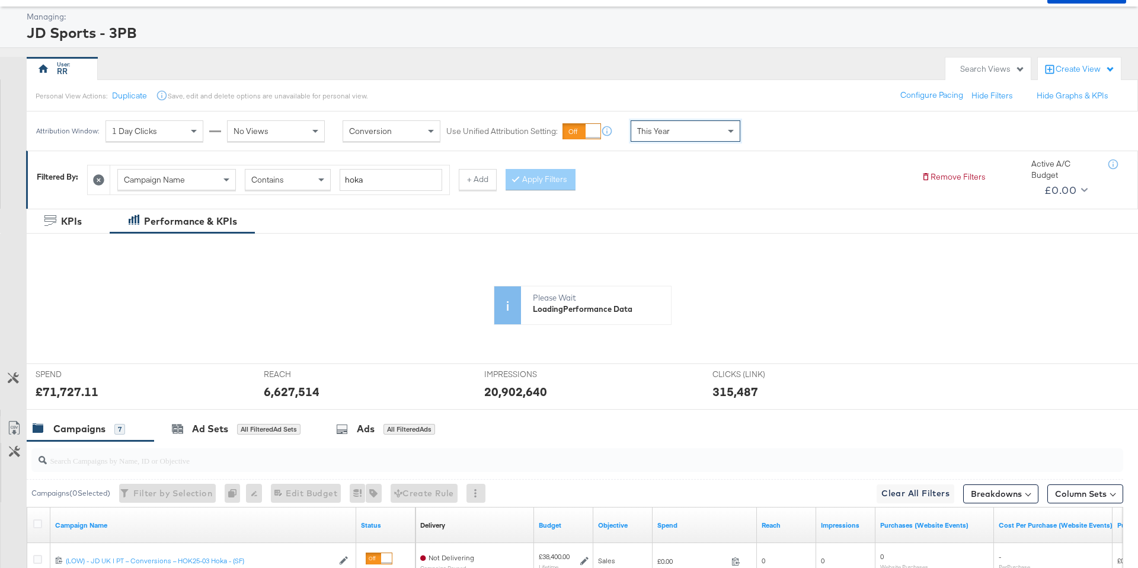
scroll to position [119, 0]
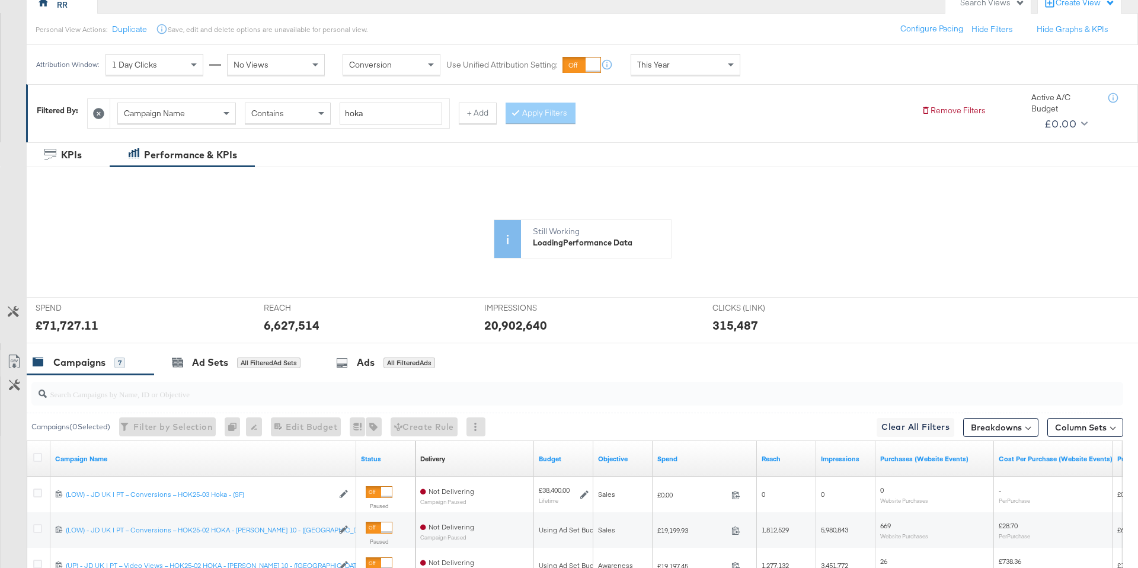
click at [96, 114] on icon at bounding box center [98, 113] width 11 height 11
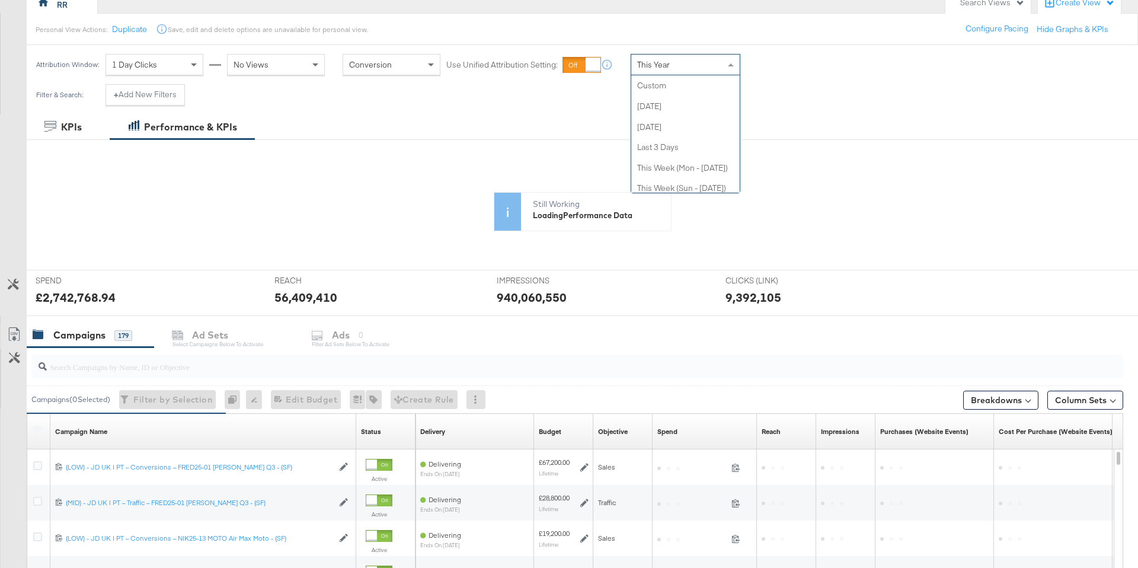
click at [661, 71] on div "This Year" at bounding box center [685, 65] width 109 height 20
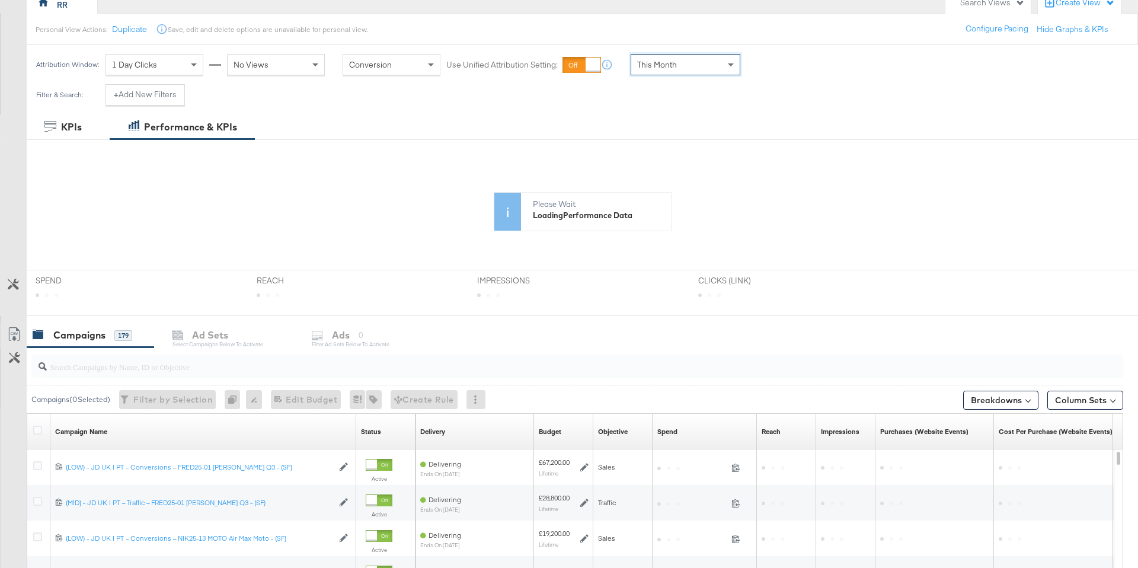
click at [164, 109] on div "Filter & Search: + Add New Filters" at bounding box center [110, 99] width 167 height 30
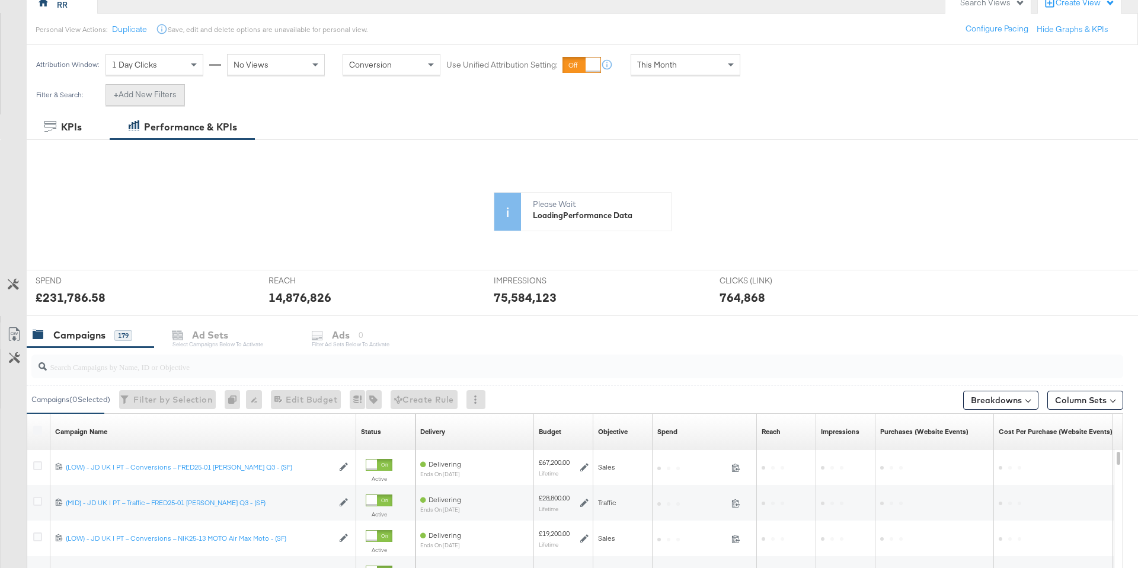
click at [163, 98] on button "+ Add New Filters" at bounding box center [145, 94] width 79 height 21
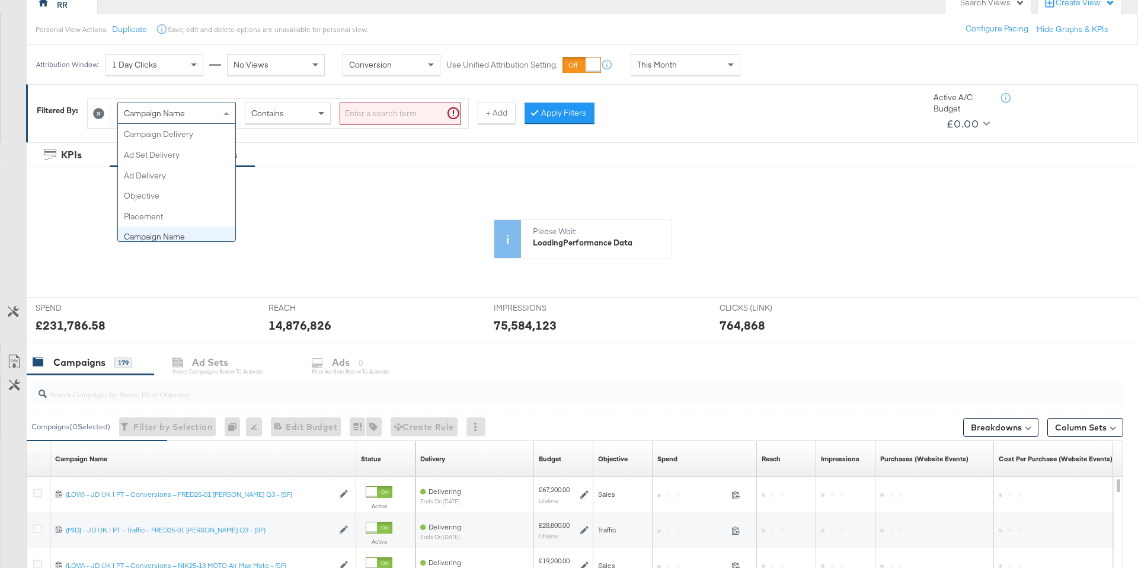
click at [170, 112] on span "Campaign Name" at bounding box center [154, 113] width 61 height 11
type input "had"
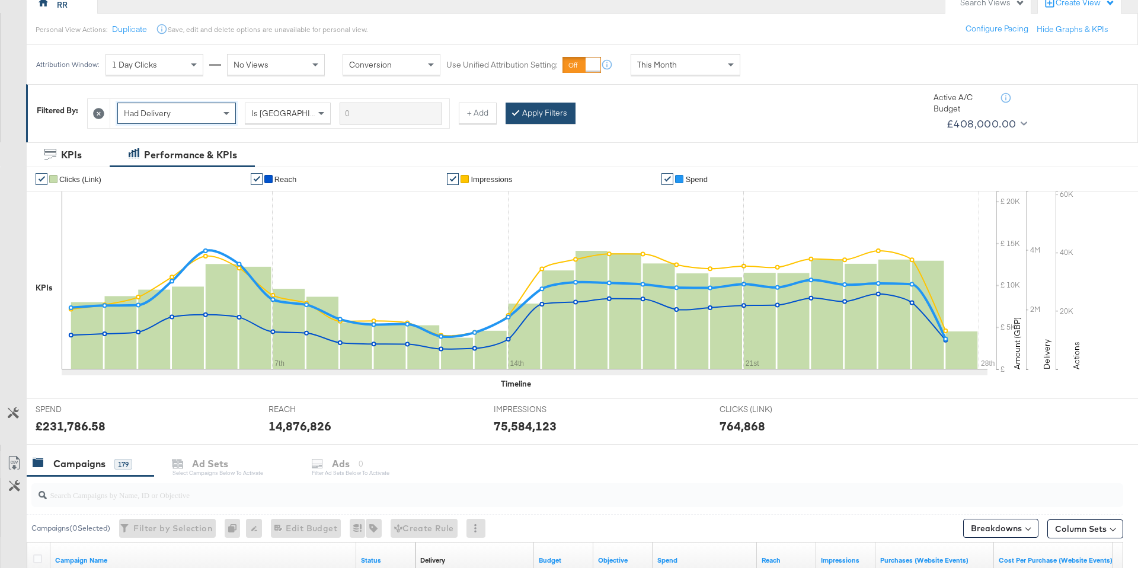
click at [562, 112] on button "Apply Filters" at bounding box center [541, 113] width 70 height 21
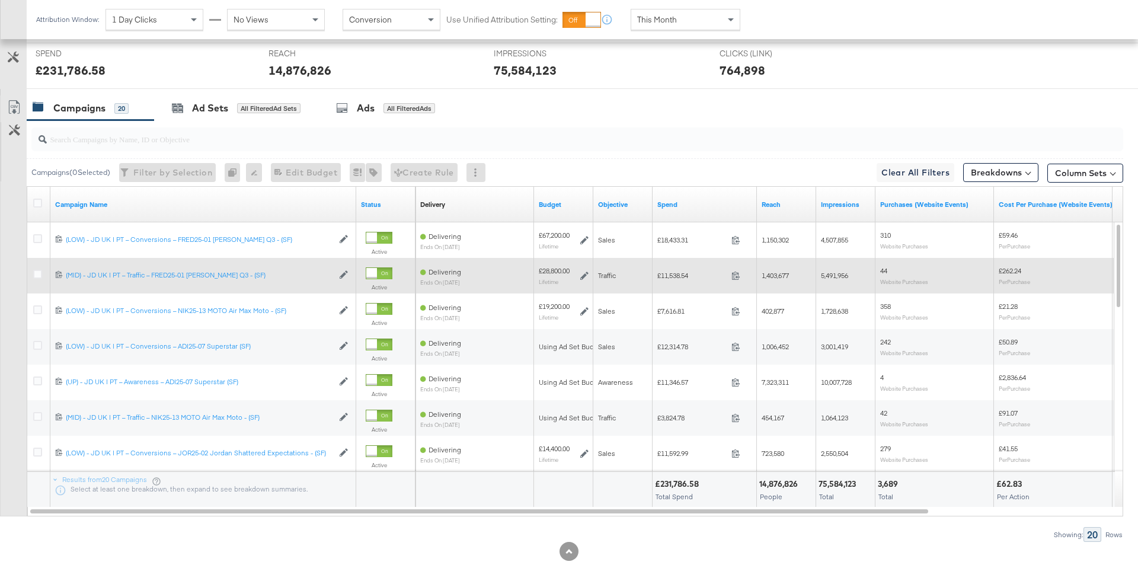
scroll to position [501, 0]
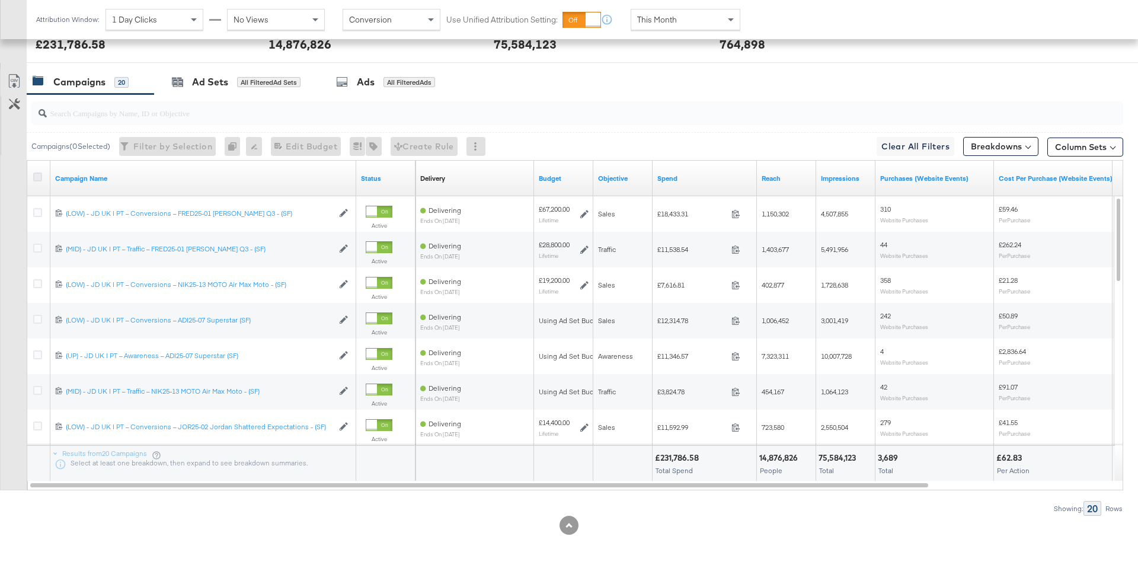
click at [38, 174] on icon at bounding box center [37, 177] width 9 height 9
click at [0, 0] on input "checkbox" at bounding box center [0, 0] width 0 height 0
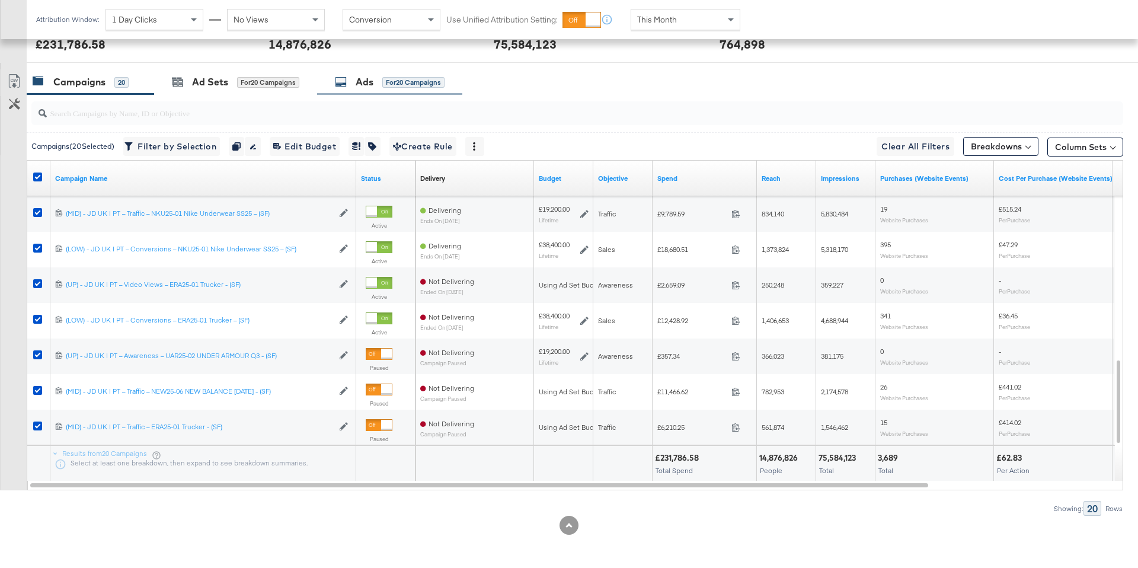
click at [358, 84] on div "Ads" at bounding box center [365, 82] width 18 height 14
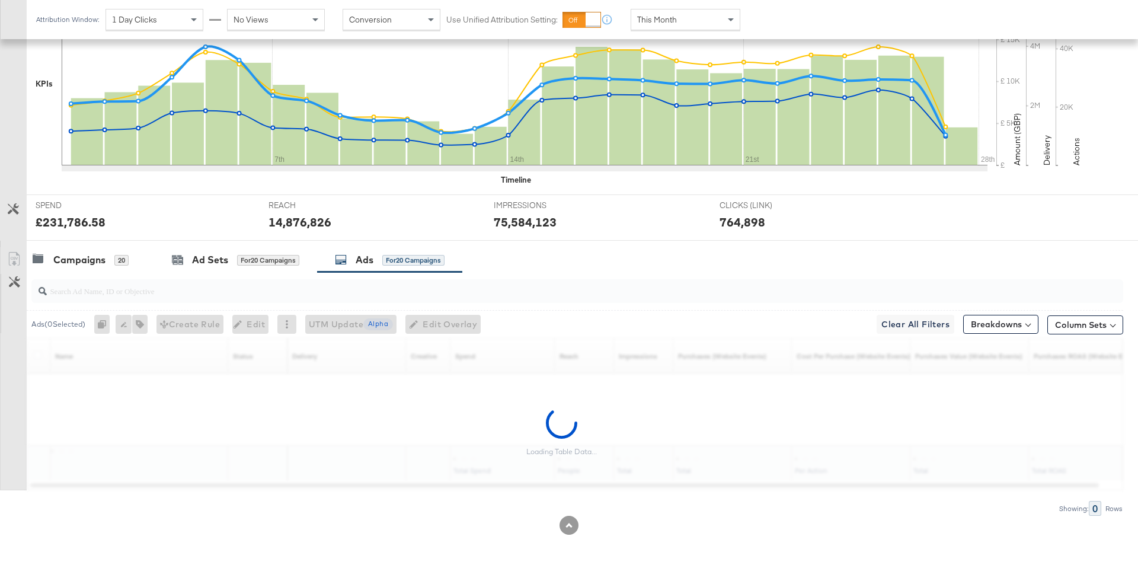
scroll to position [323, 0]
click at [42, 350] on label at bounding box center [37, 354] width 9 height 9
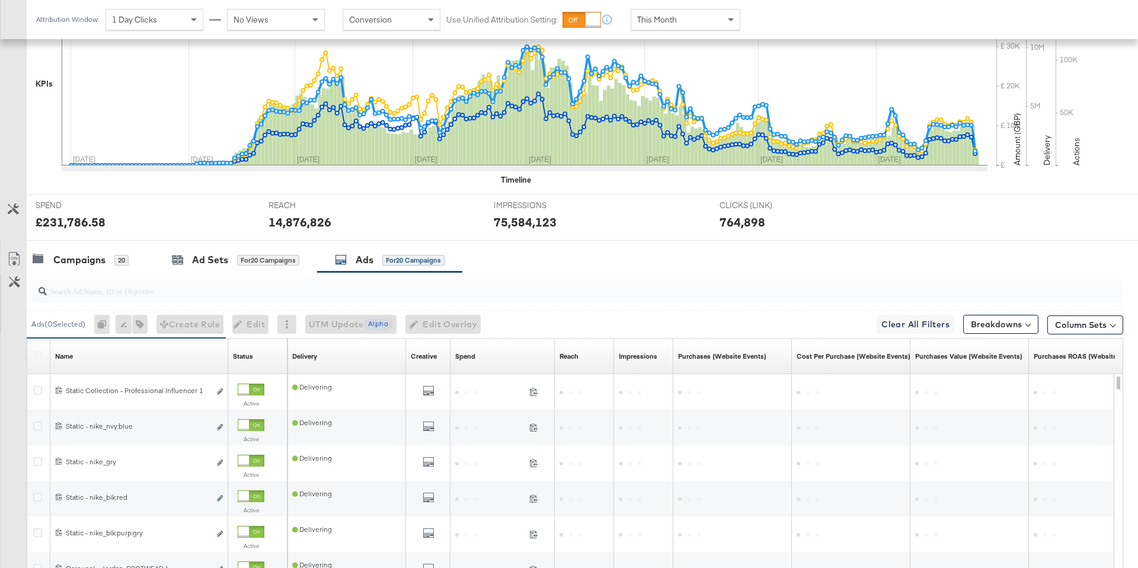
scroll to position [501, 0]
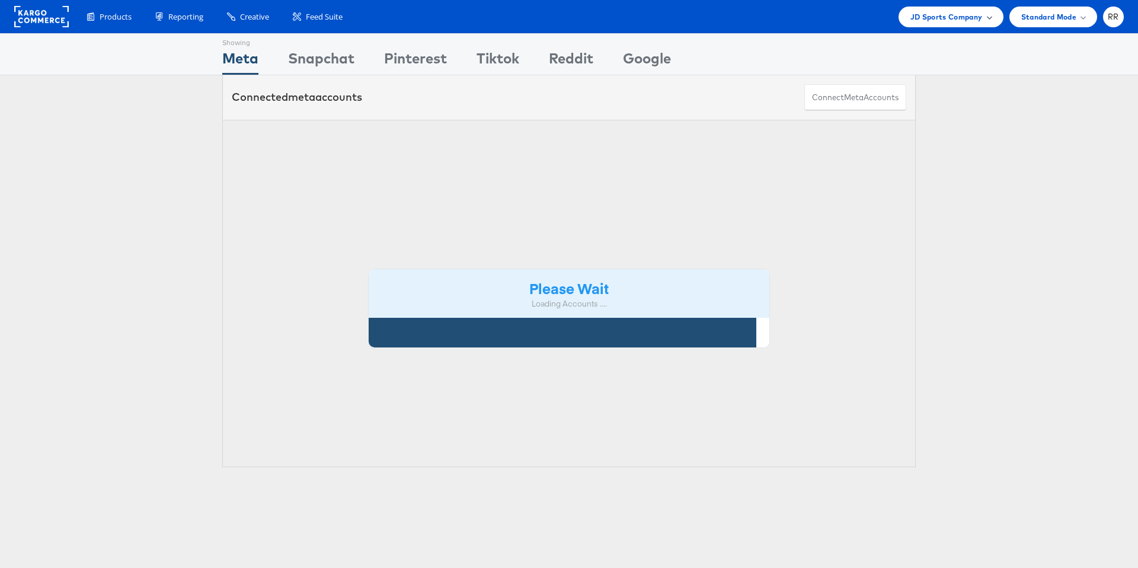
click at [915, 21] on span "JD Sports Company" at bounding box center [947, 17] width 72 height 12
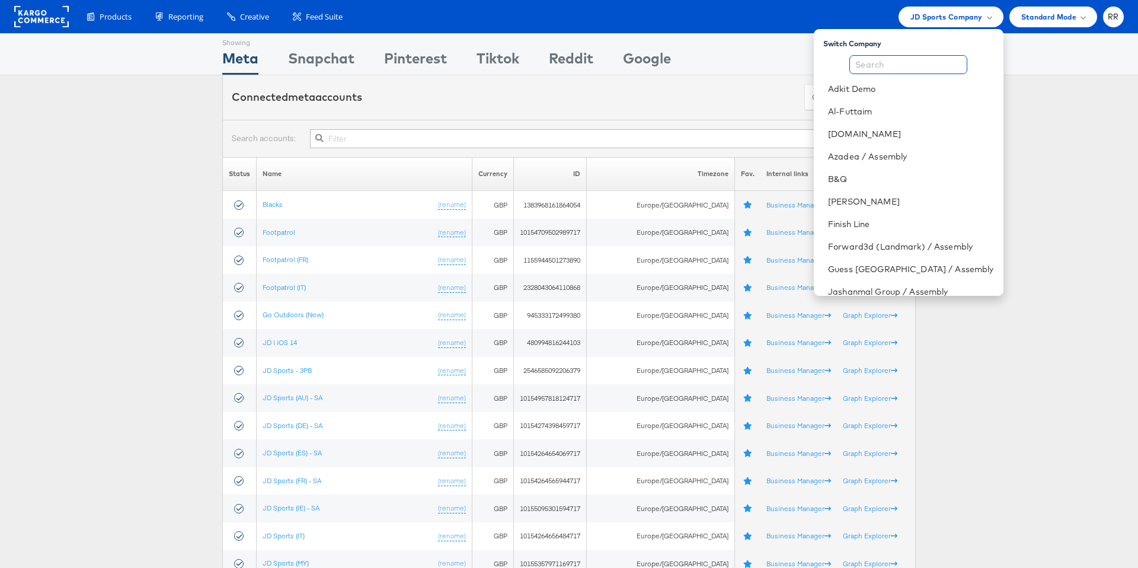
click at [888, 66] on input "text" at bounding box center [909, 64] width 118 height 19
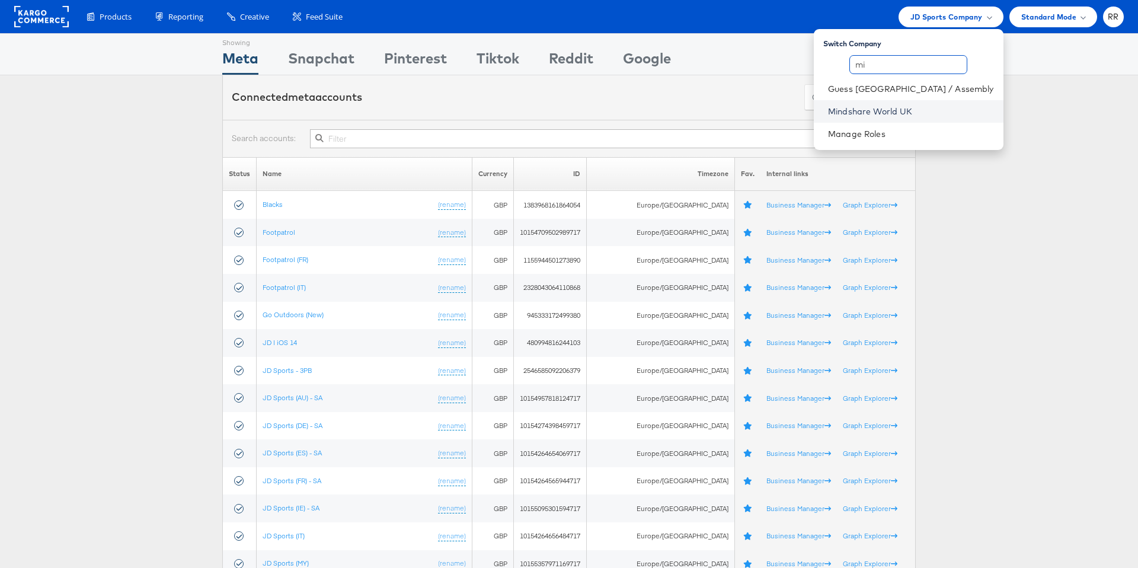
type input "mi"
click at [912, 110] on link "Mindshare World UK" at bounding box center [910, 112] width 165 height 12
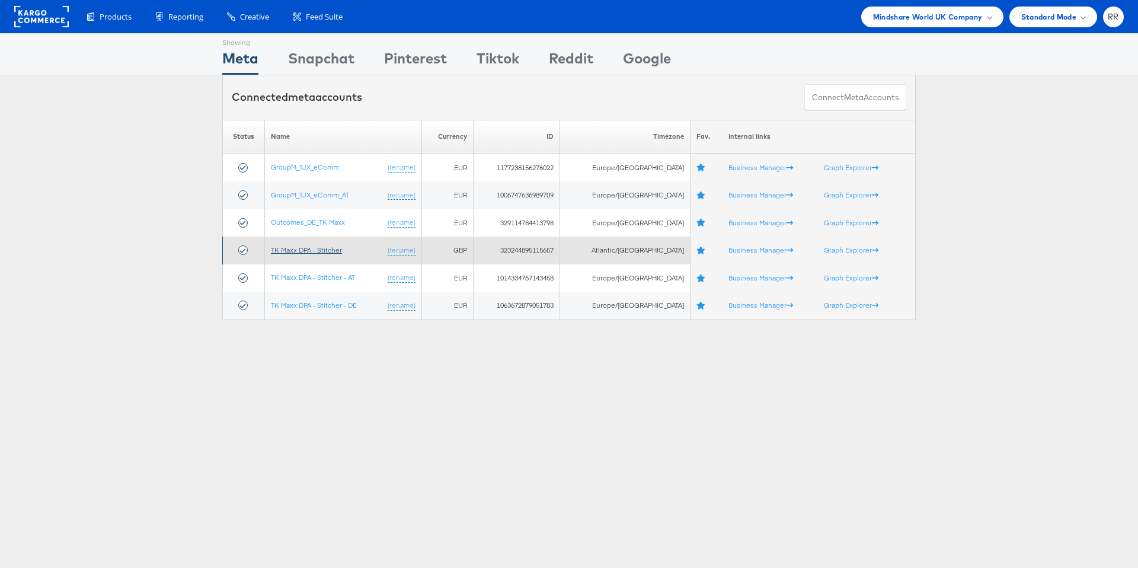
click at [331, 245] on link "TK Maxx DPA - Stitcher" at bounding box center [306, 249] width 71 height 9
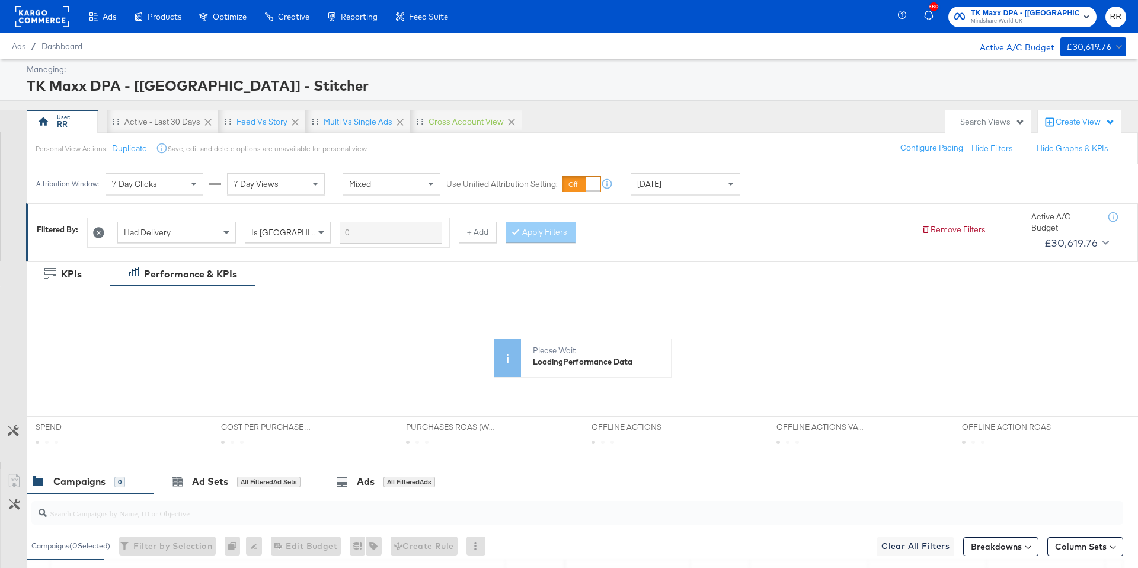
click at [658, 184] on span "[DATE]" at bounding box center [649, 183] width 24 height 11
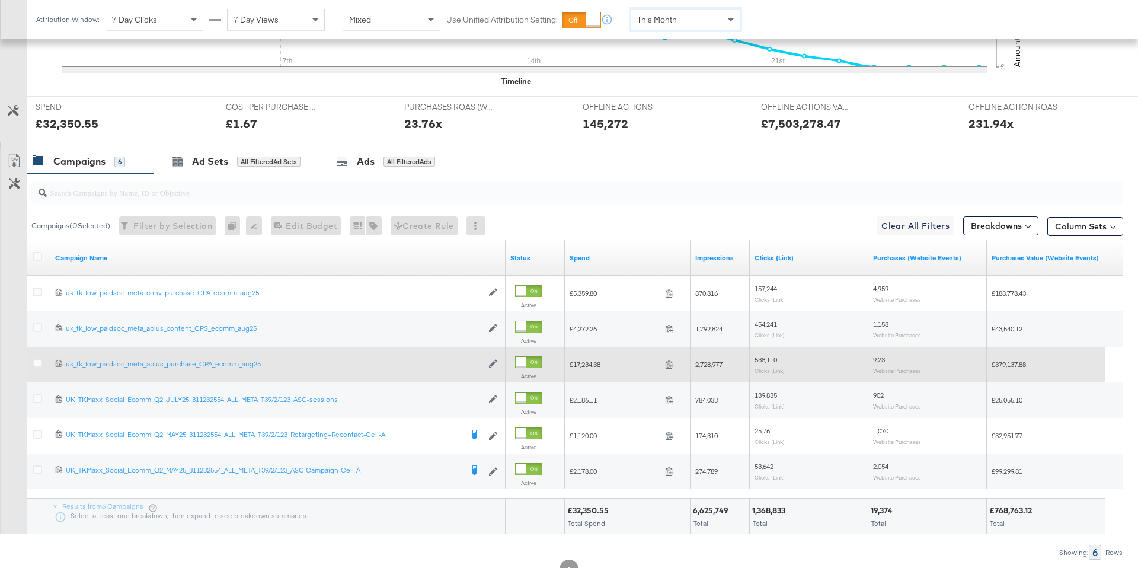
scroll to position [426, 0]
